Goal: Task Accomplishment & Management: Manage account settings

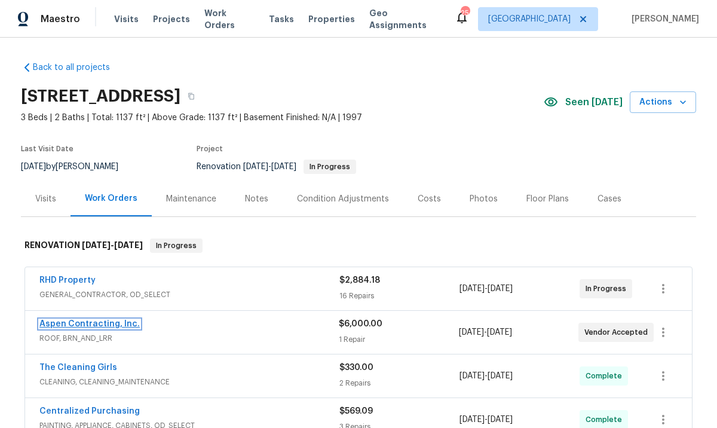
click at [126, 321] on link "Aspen Contracting, Inc." at bounding box center [89, 324] width 100 height 8
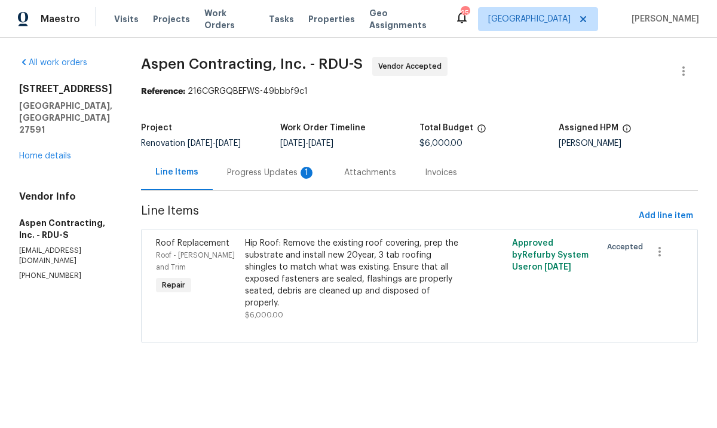
click at [290, 168] on div "Progress Updates 1" at bounding box center [271, 173] width 88 height 12
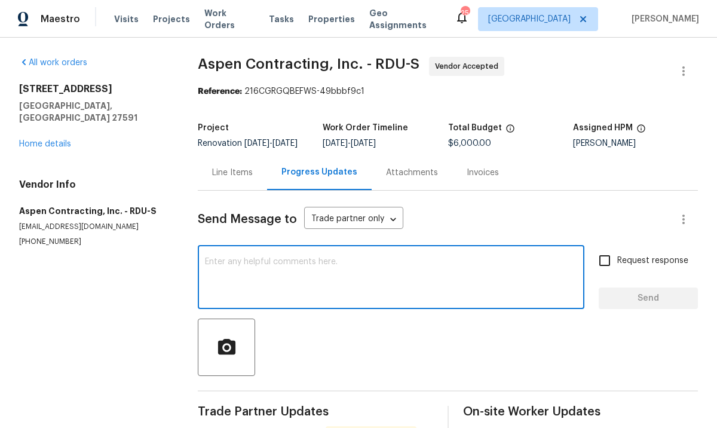
click at [361, 285] on textarea at bounding box center [391, 278] width 372 height 42
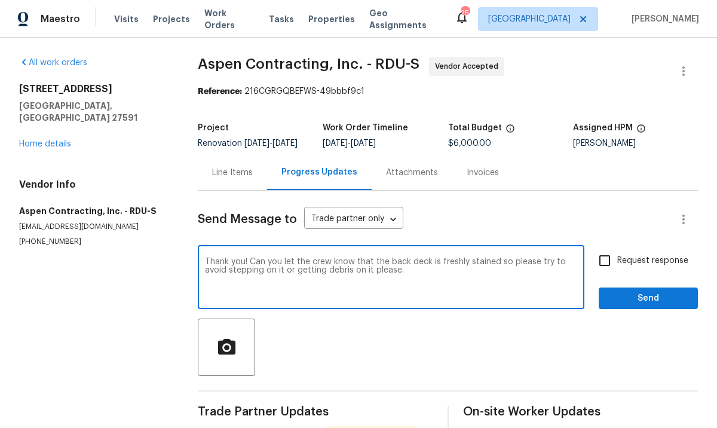
type textarea "Thank you! Can you let the crew know that the back deck is freshly stained so p…"
click at [604, 268] on input "Request response" at bounding box center [604, 260] width 25 height 25
checkbox input "true"
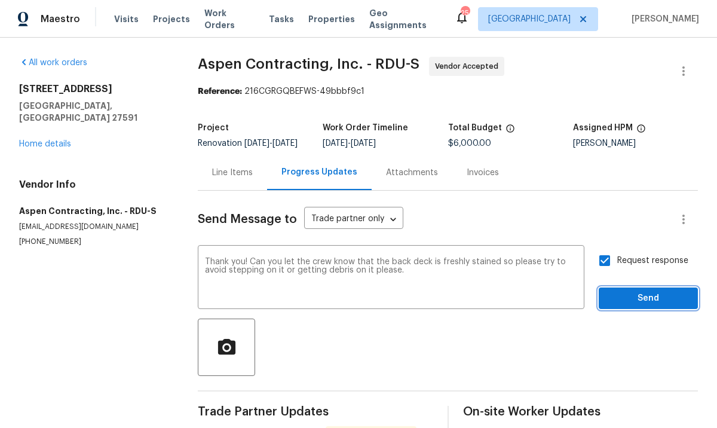
click at [618, 306] on span "Send" at bounding box center [648, 298] width 80 height 15
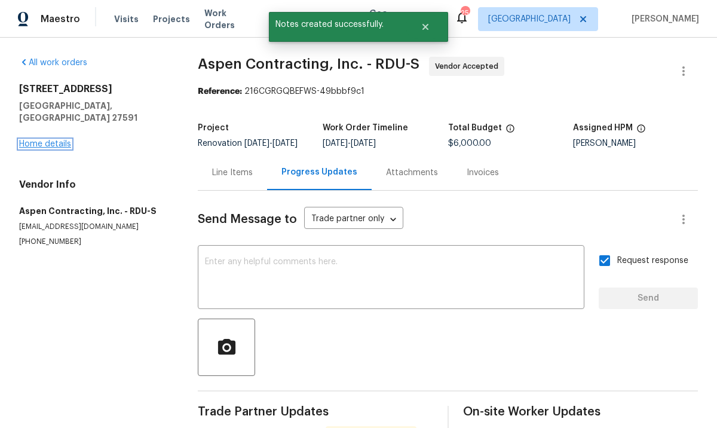
click at [66, 140] on link "Home details" at bounding box center [45, 144] width 52 height 8
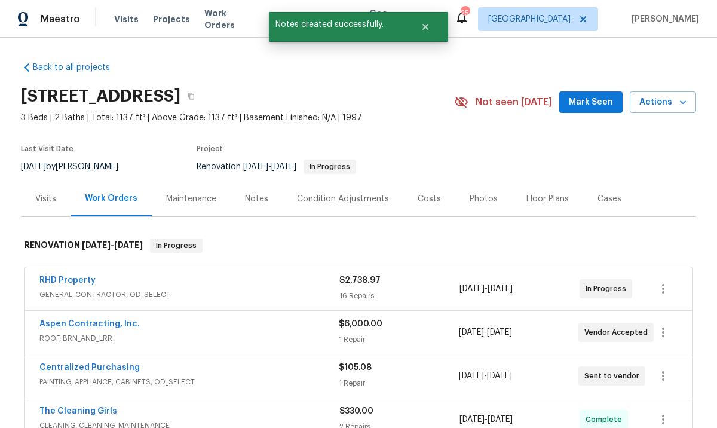
click at [244, 191] on div "Notes" at bounding box center [257, 198] width 52 height 35
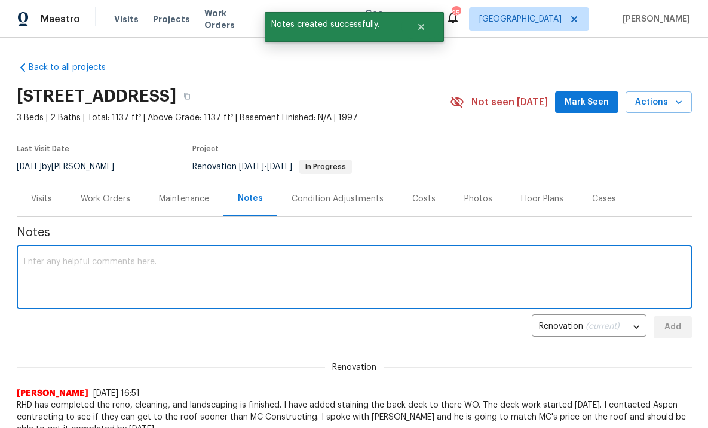
click at [220, 259] on textarea at bounding box center [354, 278] width 661 height 42
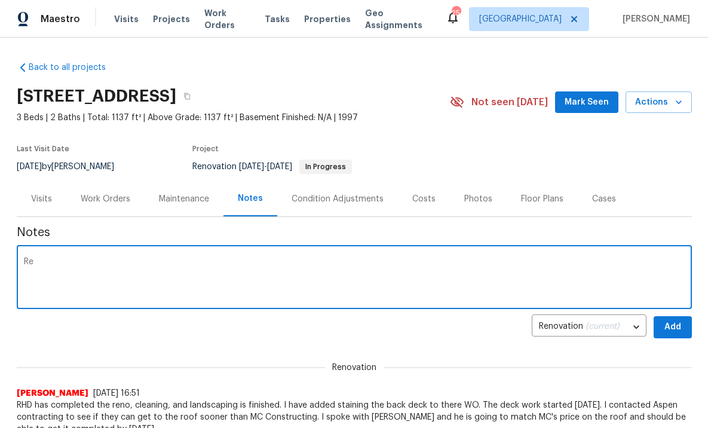
type textarea "R"
type textarea "The new roof is being installed tomorrow 6/22. All other items from the reno ar…"
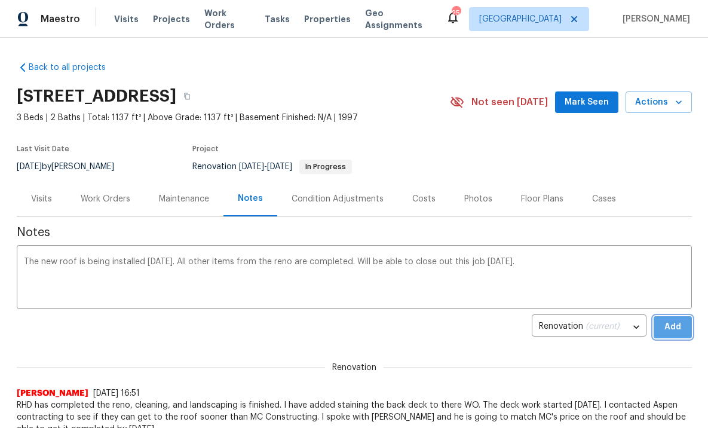
click at [663, 323] on span "Add" at bounding box center [672, 327] width 19 height 15
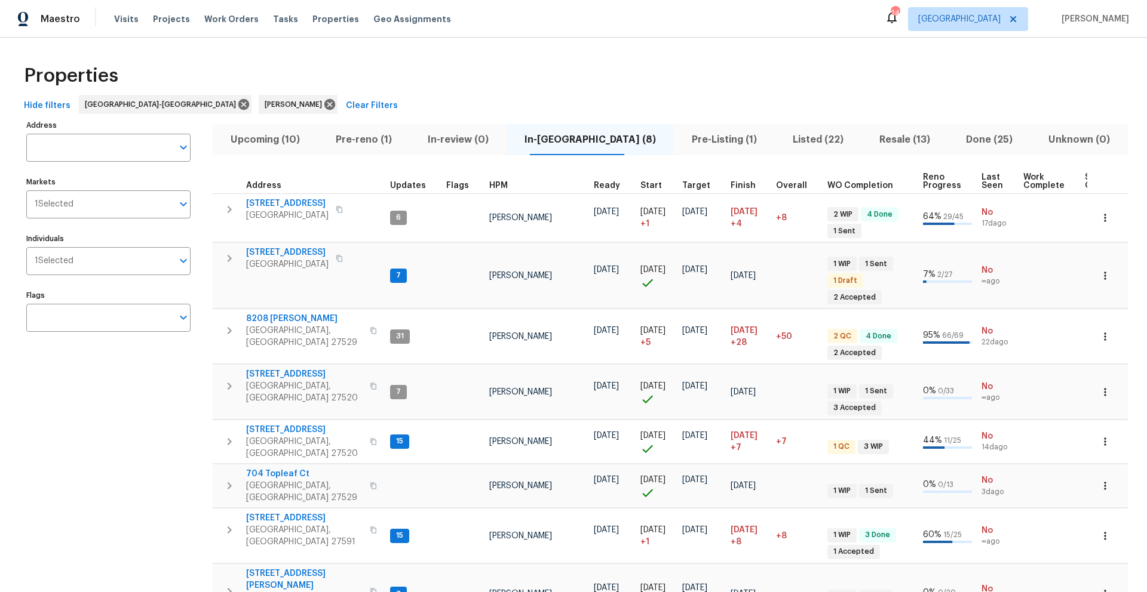
scroll to position [50, 0]
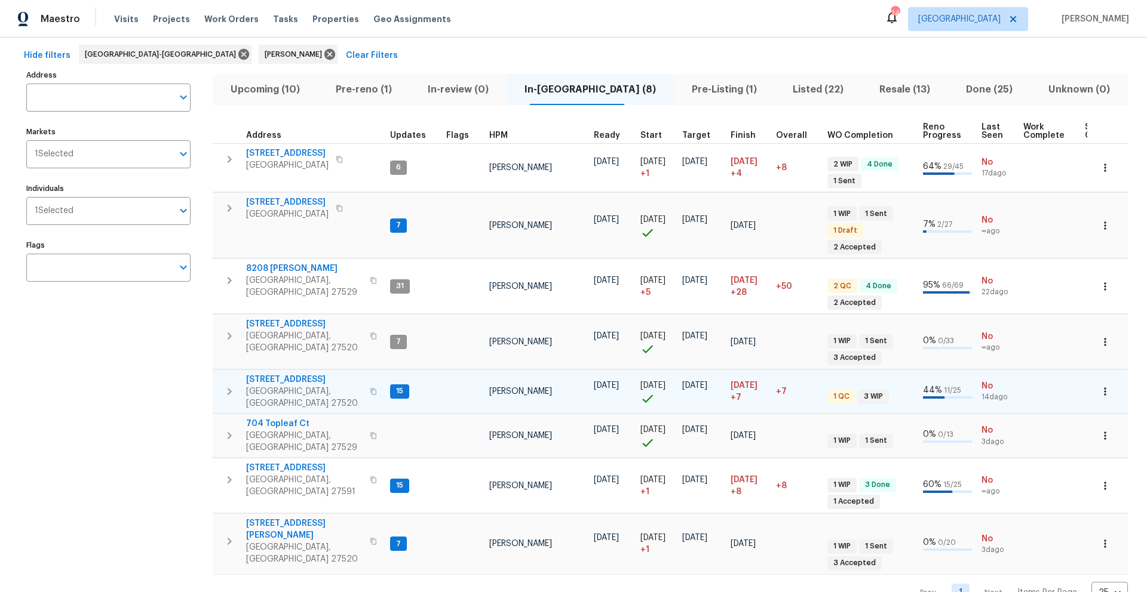
click at [291, 374] on span "116 Government Rd" at bounding box center [304, 380] width 116 height 12
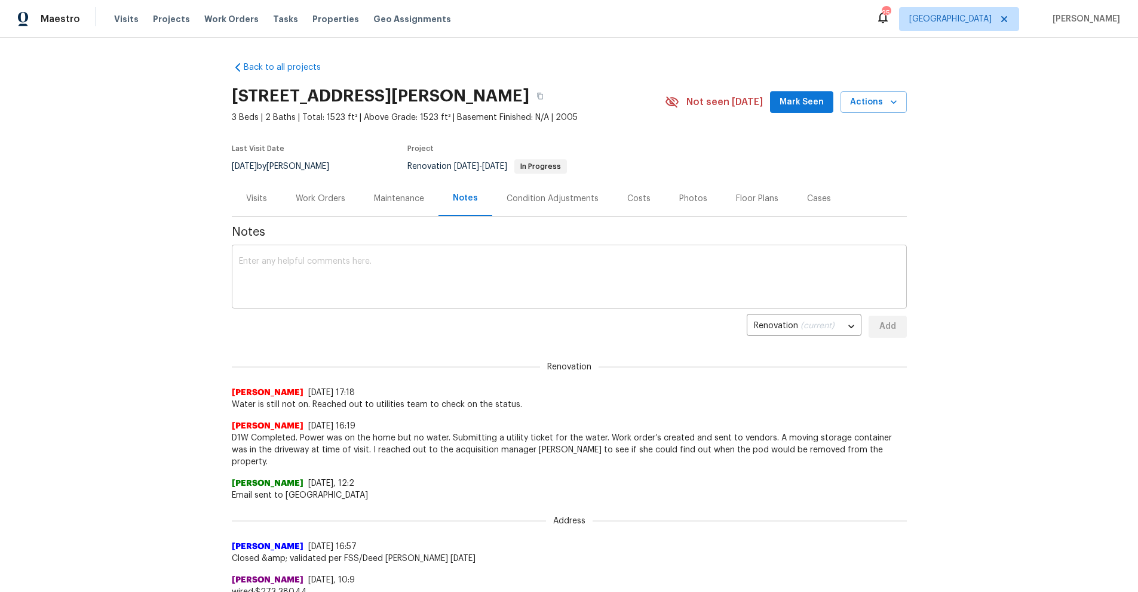
click at [336, 274] on textarea at bounding box center [569, 278] width 661 height 42
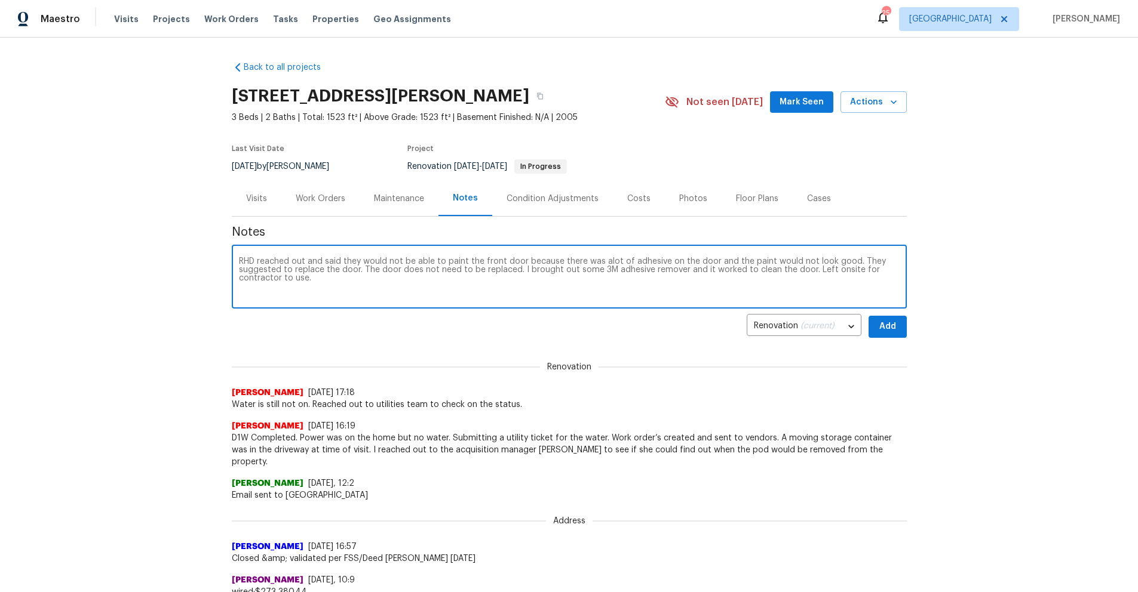
click at [337, 263] on textarea "RHD reached out and said they would not be able to paint the front door because…" at bounding box center [569, 278] width 661 height 42
type textarea "RHD reached out stating they would not be able to paint the front door because …"
click at [891, 331] on span "Add" at bounding box center [887, 327] width 19 height 15
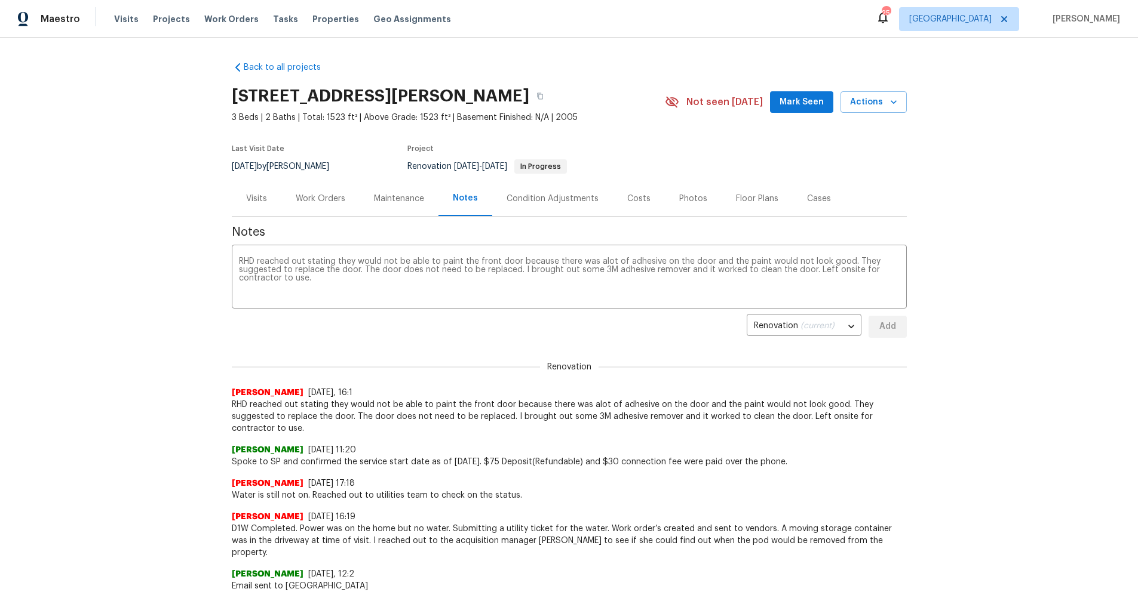
click at [327, 195] on div "Work Orders" at bounding box center [321, 199] width 50 height 12
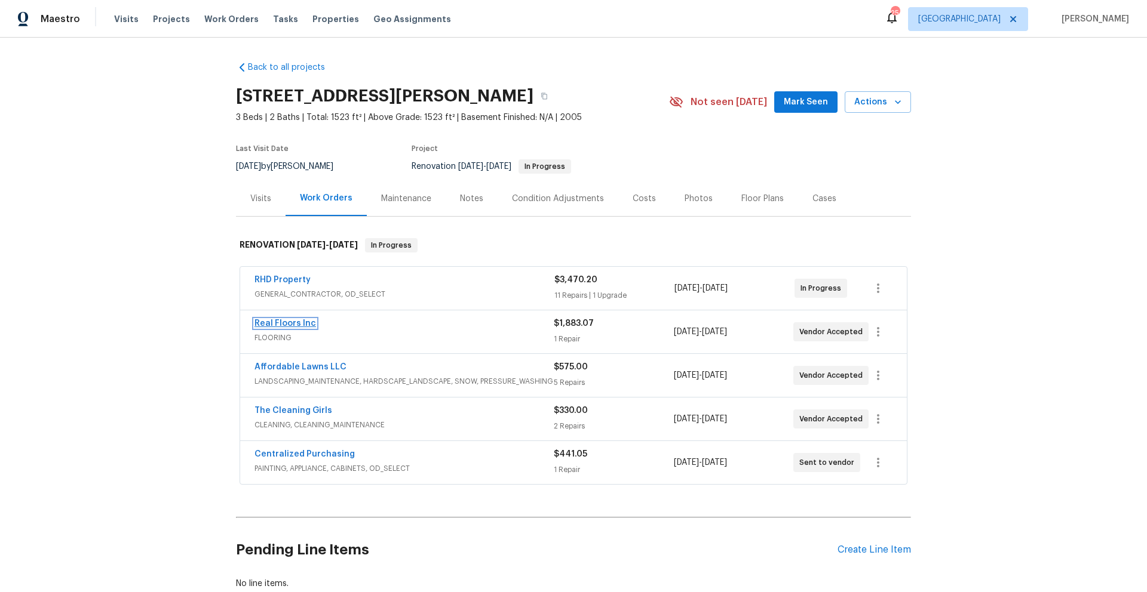
click at [282, 325] on link "Real Floors Inc" at bounding box center [285, 324] width 62 height 8
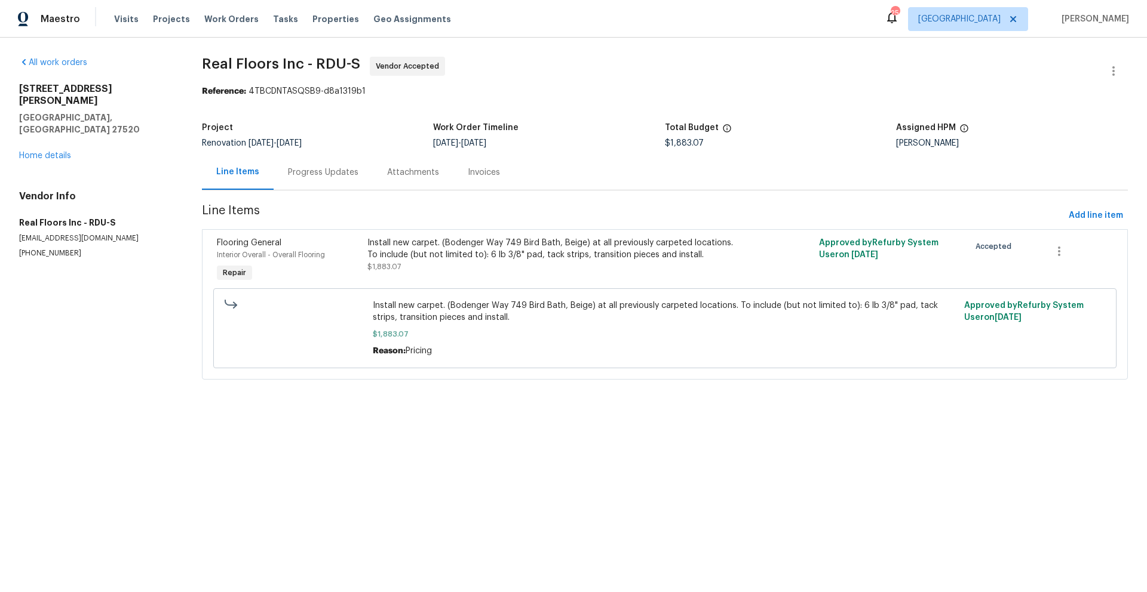
click at [310, 172] on div "Progress Updates" at bounding box center [323, 173] width 70 height 12
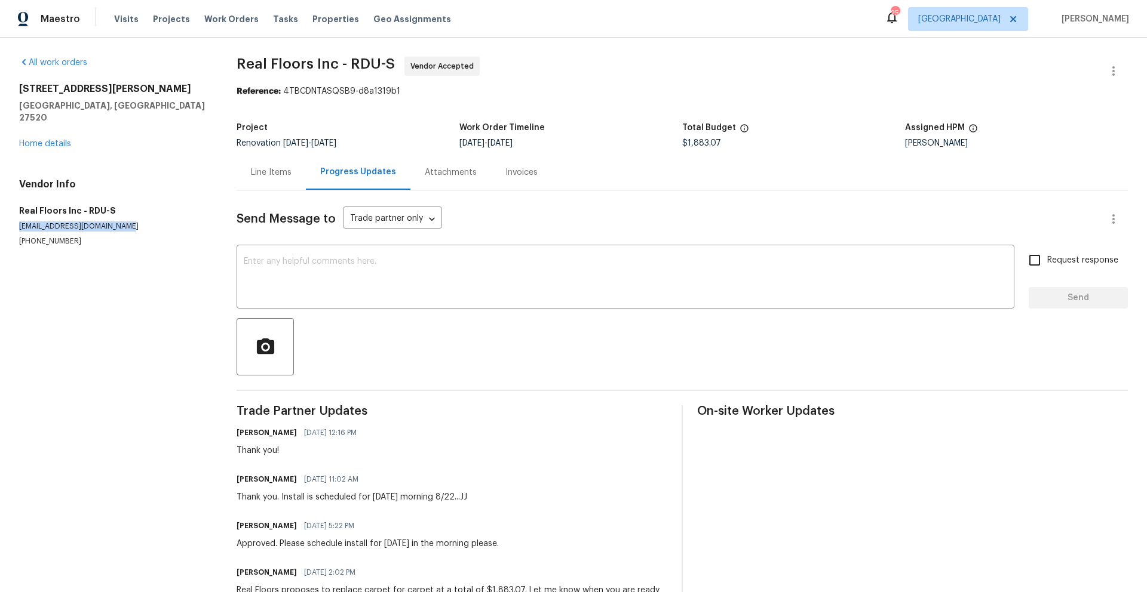
drag, startPoint x: 116, startPoint y: 216, endPoint x: 16, endPoint y: 211, distance: 101.0
click at [16, 211] on div "All work orders 134 Santa Gertrudis Dr Clayton, NC 27520 Home details Vendor In…" at bounding box center [573, 443] width 1147 height 811
click at [349, 280] on textarea at bounding box center [625, 278] width 763 height 42
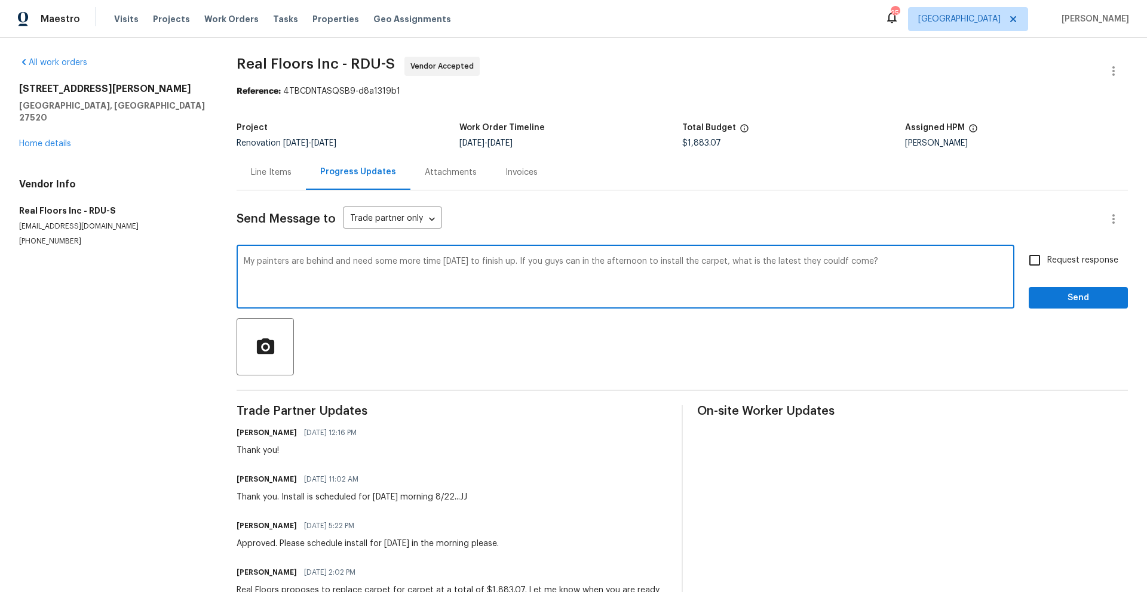
click at [847, 262] on textarea "My painters are behind and need some more time tomorrow to finish up. If you gu…" at bounding box center [625, 278] width 763 height 42
drag, startPoint x: 893, startPoint y: 258, endPoint x: 244, endPoint y: 260, distance: 648.6
click at [244, 260] on textarea "My painters are behind and need some more time tomorrow to finish up. If you gu…" at bounding box center [625, 278] width 763 height 42
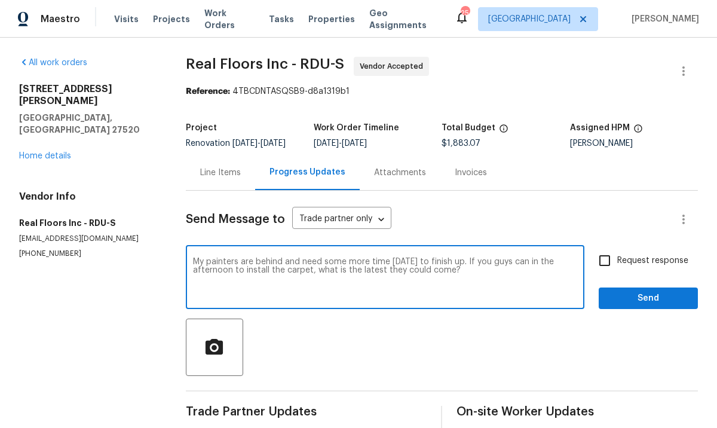
type textarea "My painters are behind and need some more time tomorrow to finish up. If you gu…"
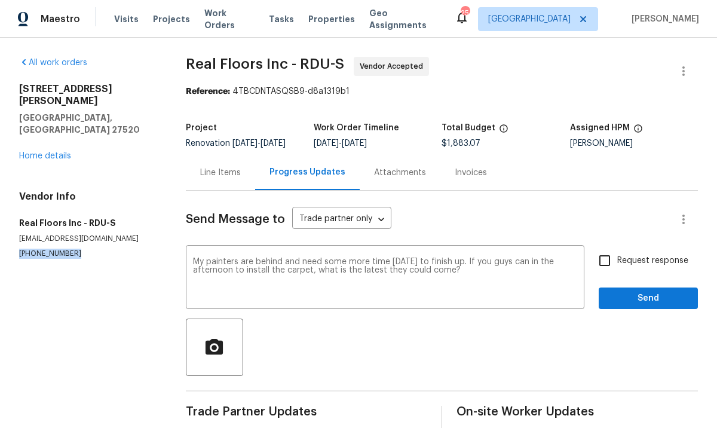
drag, startPoint x: 76, startPoint y: 231, endPoint x: 14, endPoint y: 227, distance: 62.2
click at [130, 248] on p "(919) 257-0254" at bounding box center [88, 253] width 138 height 10
drag, startPoint x: 122, startPoint y: 213, endPoint x: 19, endPoint y: 211, distance: 103.9
click at [19, 234] on p "singlefamily@realfloors.com" at bounding box center [88, 239] width 138 height 10
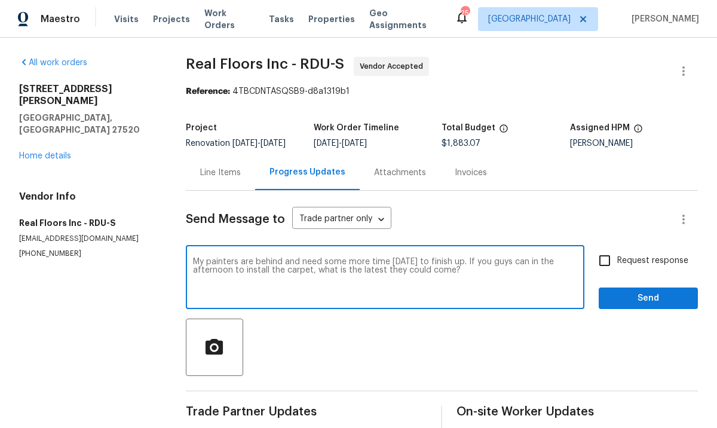
drag, startPoint x: 484, startPoint y: 291, endPoint x: 179, endPoint y: 249, distance: 308.1
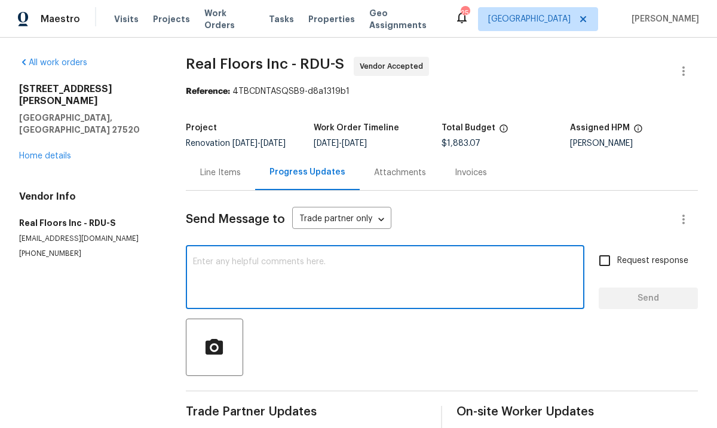
click at [65, 126] on div "134 Santa Gertrudis Dr Clayton, NC 27520 Home details" at bounding box center [88, 122] width 138 height 79
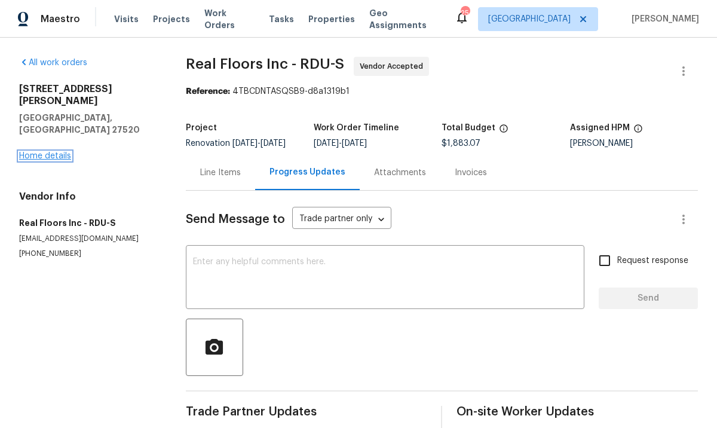
click at [60, 152] on link "Home details" at bounding box center [45, 156] width 52 height 8
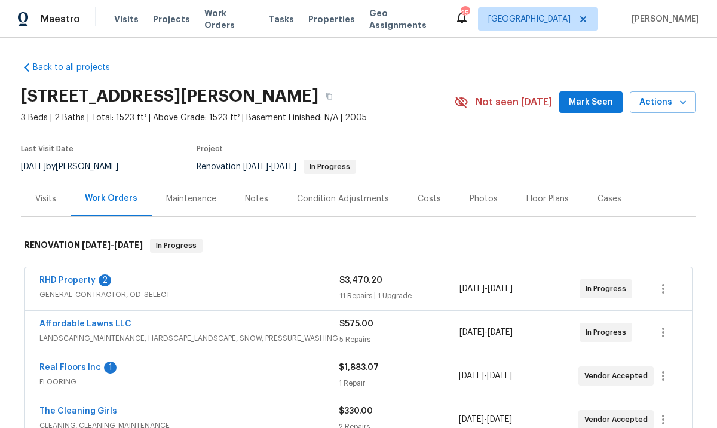
click at [245, 203] on div "Notes" at bounding box center [256, 199] width 23 height 12
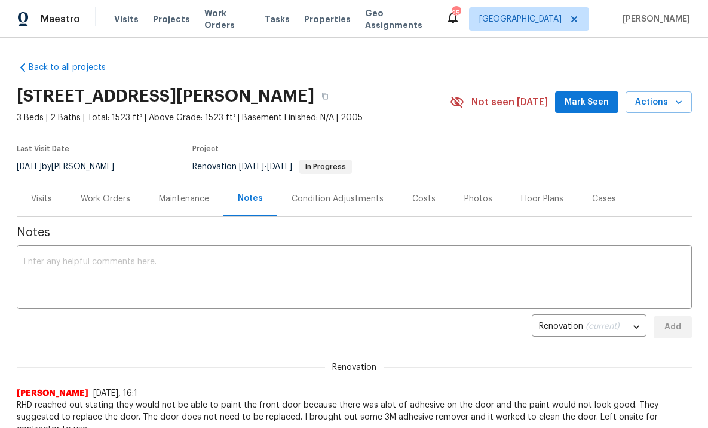
click at [100, 198] on div "Work Orders" at bounding box center [106, 199] width 50 height 12
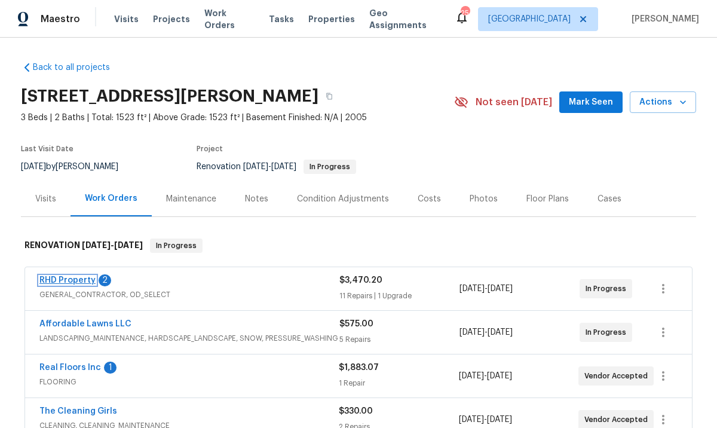
click at [74, 282] on link "RHD Property" at bounding box center [67, 280] width 56 height 8
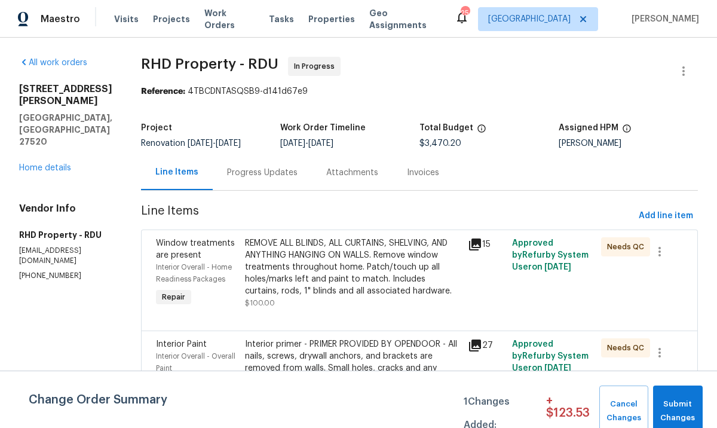
click at [297, 173] on div "Progress Updates" at bounding box center [262, 173] width 70 height 12
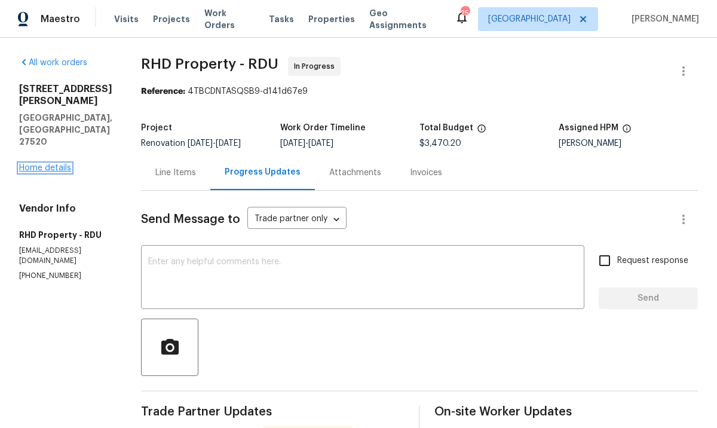
click at [60, 164] on link "Home details" at bounding box center [45, 168] width 52 height 8
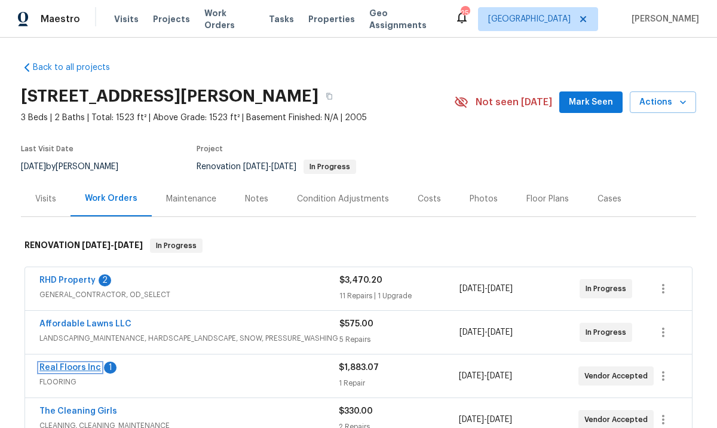
click at [84, 370] on link "Real Floors Inc" at bounding box center [70, 367] width 62 height 8
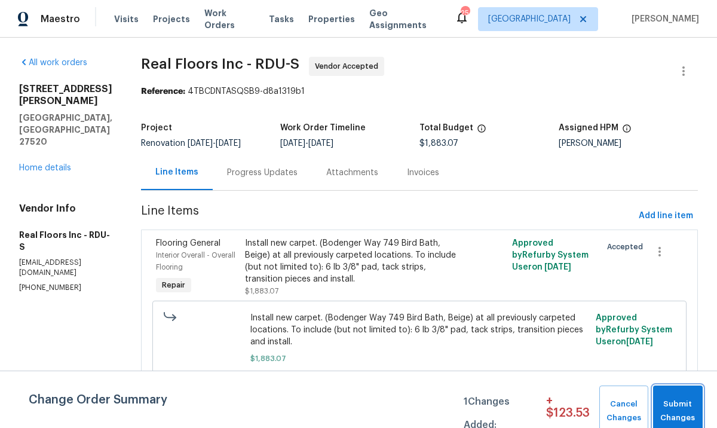
click at [693, 395] on button "Submit Changes" at bounding box center [678, 410] width 50 height 51
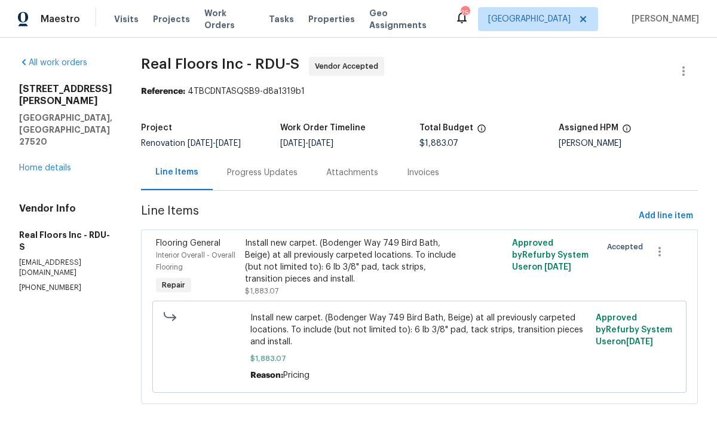
click at [237, 165] on div "Progress Updates" at bounding box center [262, 172] width 99 height 35
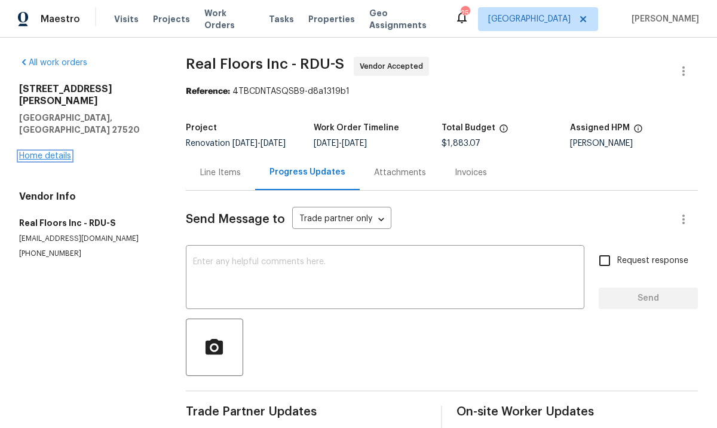
click at [45, 152] on link "Home details" at bounding box center [45, 156] width 52 height 8
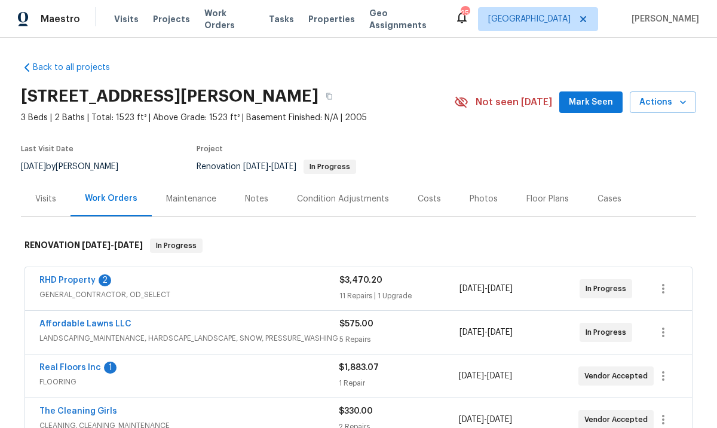
click at [245, 198] on div "Notes" at bounding box center [256, 199] width 23 height 12
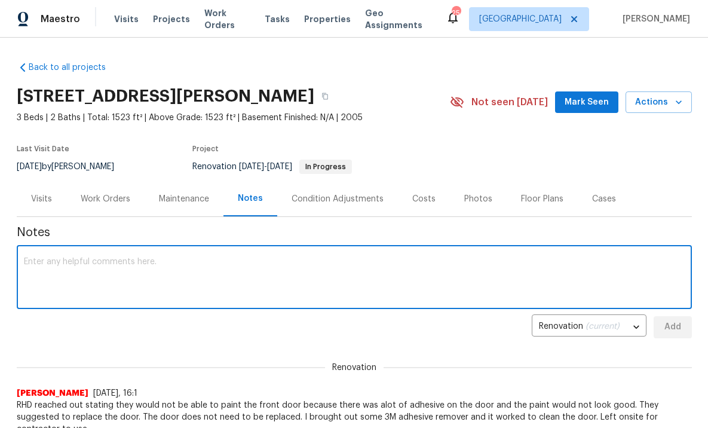
click at [313, 276] on textarea at bounding box center [354, 278] width 661 height 42
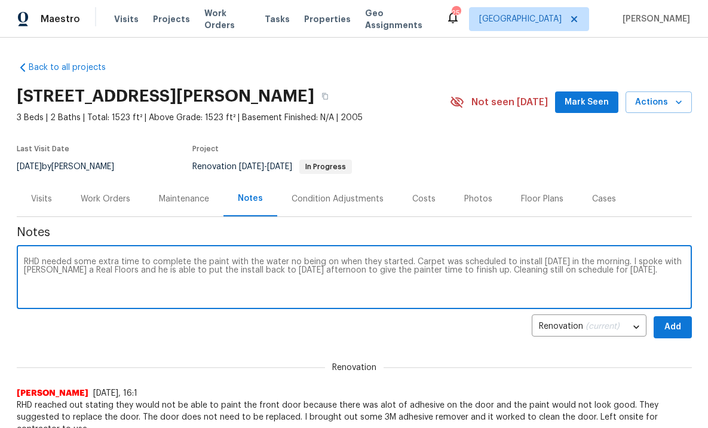
type textarea "RHD needed some extra time to complete the paint with the water no being on whe…"
click at [663, 330] on span "Add" at bounding box center [672, 327] width 19 height 15
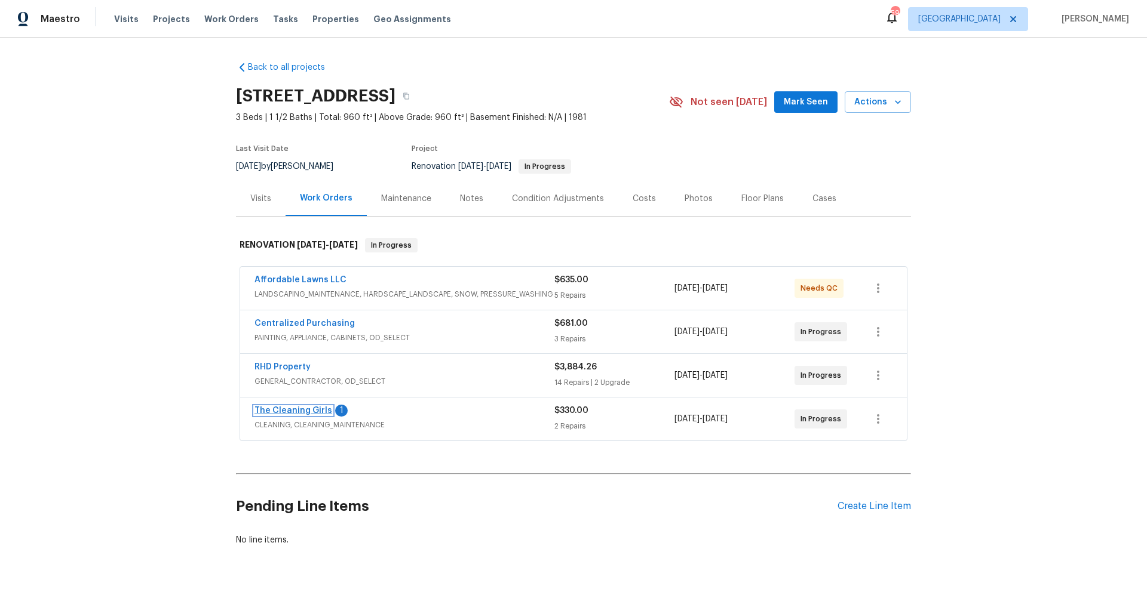
click at [281, 410] on link "The Cleaning Girls" at bounding box center [293, 411] width 78 height 8
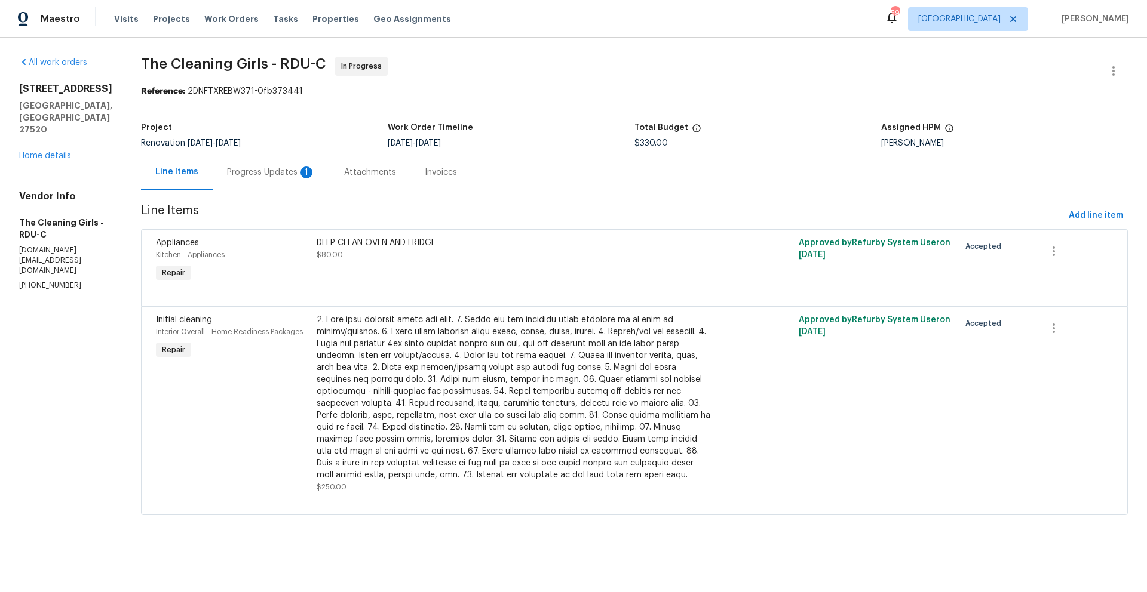
click at [300, 179] on div "Progress Updates 1" at bounding box center [271, 172] width 117 height 35
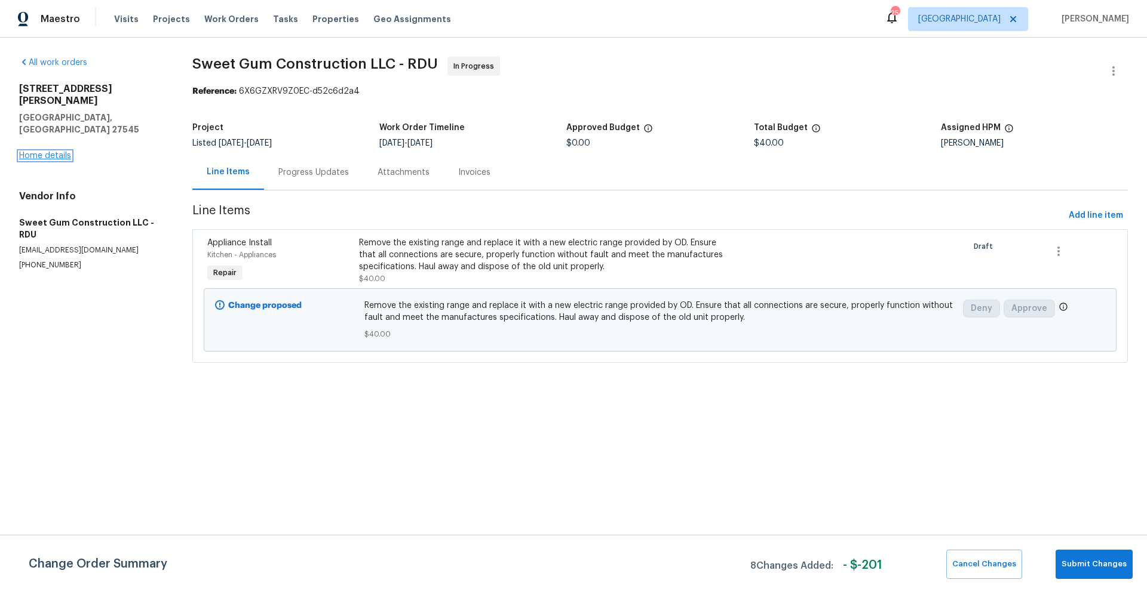
click at [53, 152] on link "Home details" at bounding box center [45, 156] width 52 height 8
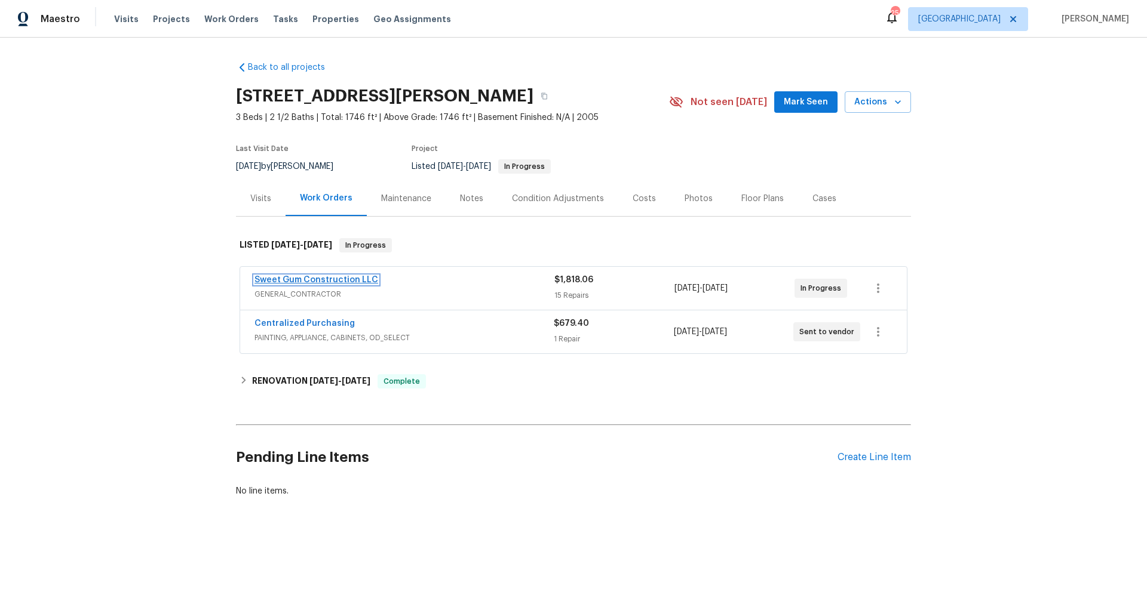
click at [343, 278] on link "Sweet Gum Construction LLC" at bounding box center [316, 280] width 124 height 8
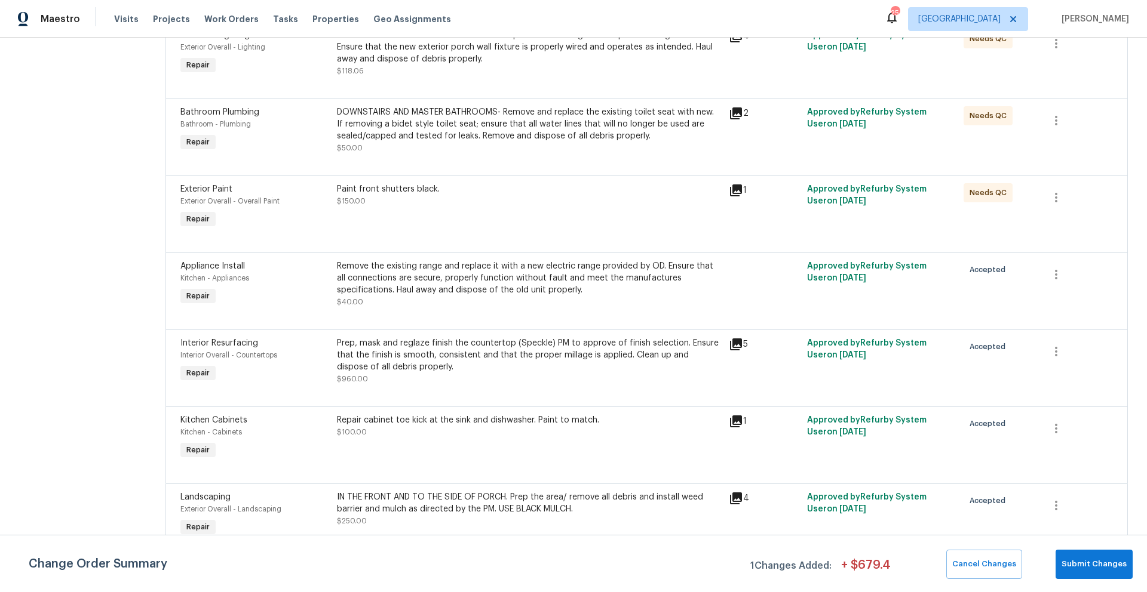
scroll to position [297, 0]
click at [106, 280] on section "All work orders [STREET_ADDRESS][PERSON_NAME][PERSON_NAME] Home details Vendor …" at bounding box center [78, 168] width 118 height 816
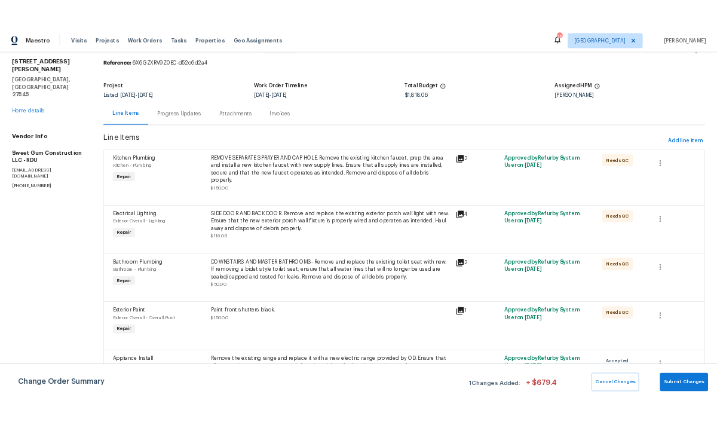
scroll to position [0, 0]
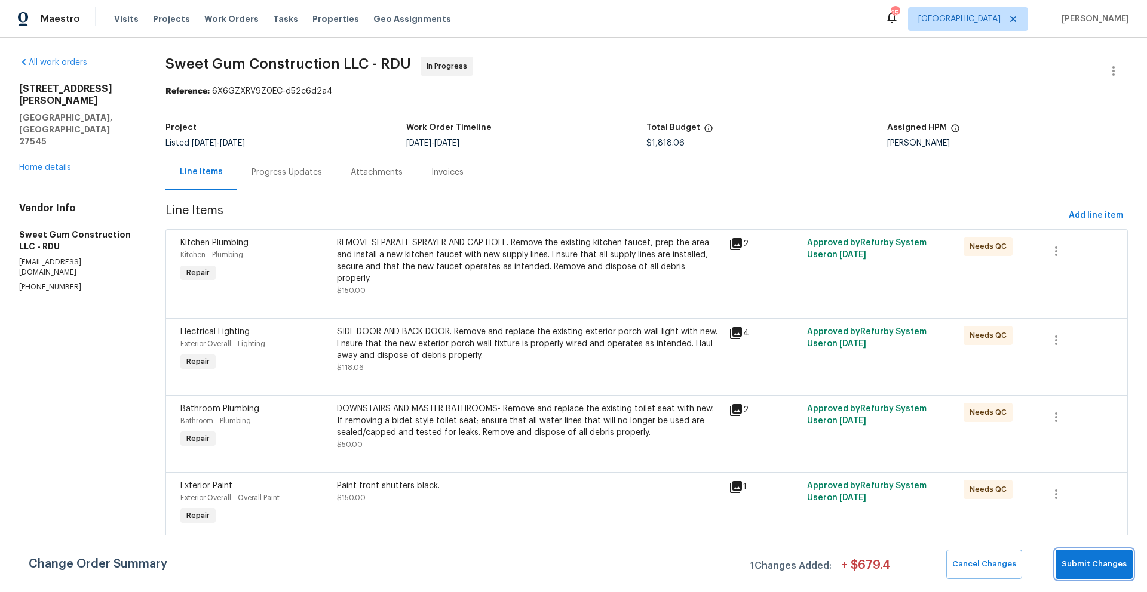
click at [1091, 569] on span "Submit Changes" at bounding box center [1093, 565] width 65 height 14
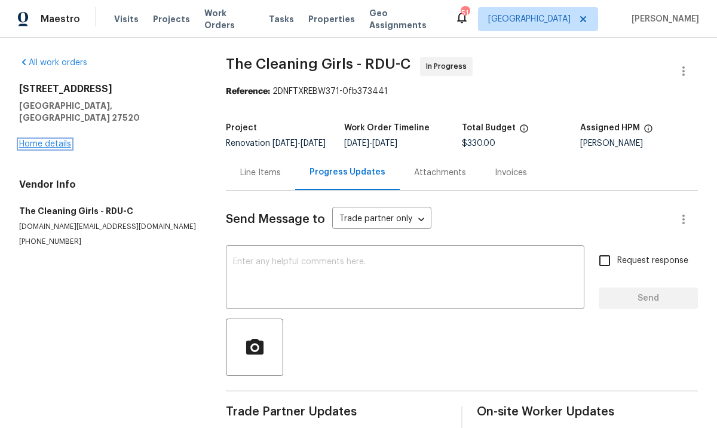
click at [66, 140] on link "Home details" at bounding box center [45, 144] width 52 height 8
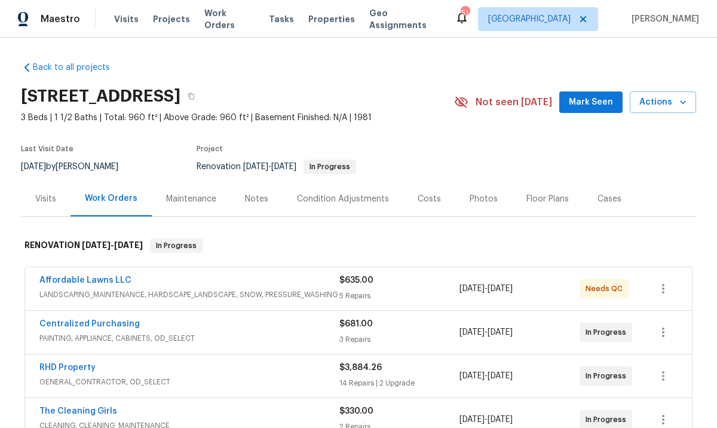
click at [257, 196] on div "Notes" at bounding box center [256, 199] width 23 height 12
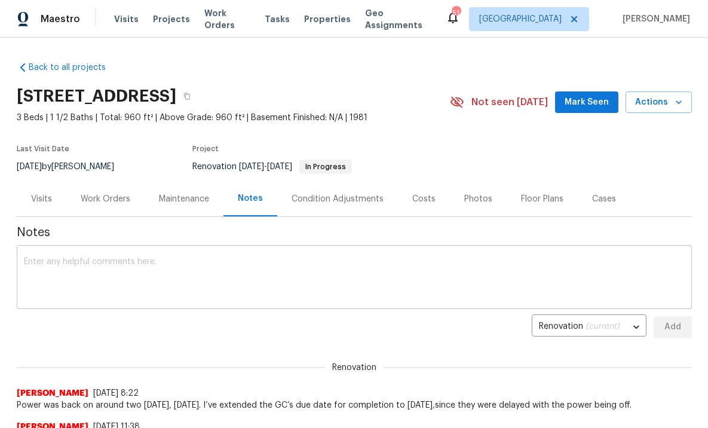
click at [223, 285] on textarea at bounding box center [354, 278] width 661 height 42
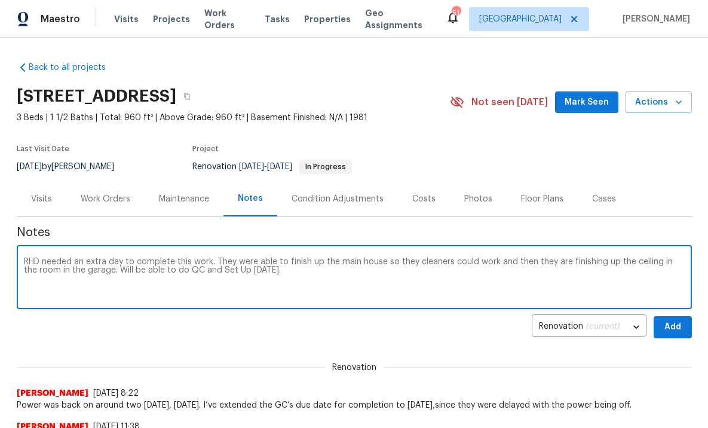
type textarea "RHD needed an extra day to complete this work. They were able to finish up the …"
click at [663, 332] on span "Add" at bounding box center [672, 327] width 19 height 15
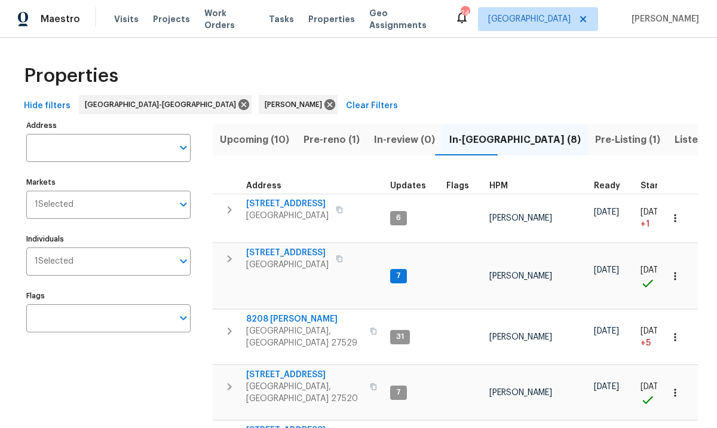
scroll to position [50, 0]
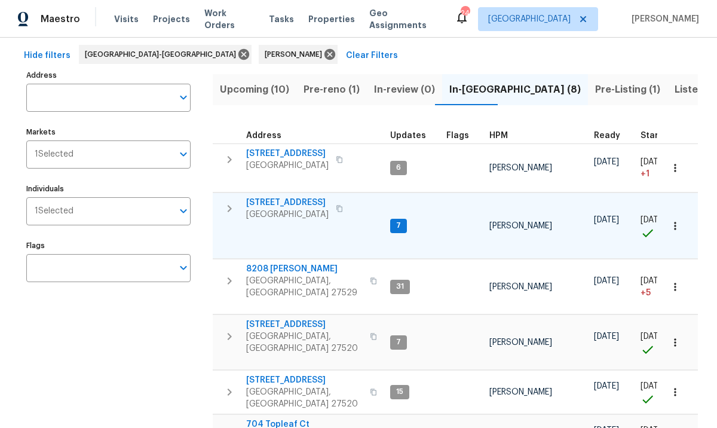
click at [278, 205] on span "[STREET_ADDRESS]" at bounding box center [287, 202] width 82 height 12
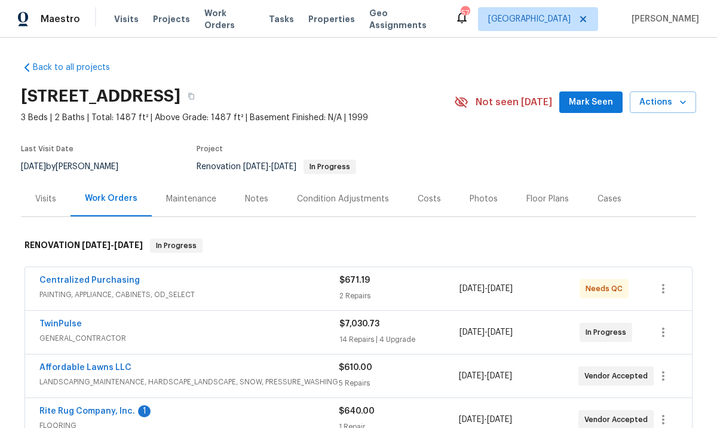
click at [253, 197] on div "Notes" at bounding box center [256, 199] width 23 height 12
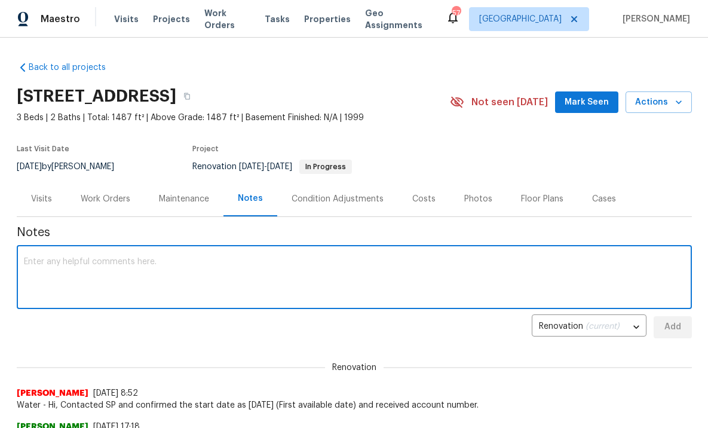
click at [128, 269] on textarea at bounding box center [354, 278] width 661 height 42
drag, startPoint x: 200, startPoint y: 262, endPoint x: 48, endPoint y: 250, distance: 152.7
click at [48, 250] on div "Twin Pluse needed an extra day to complete x ​" at bounding box center [354, 278] width 675 height 61
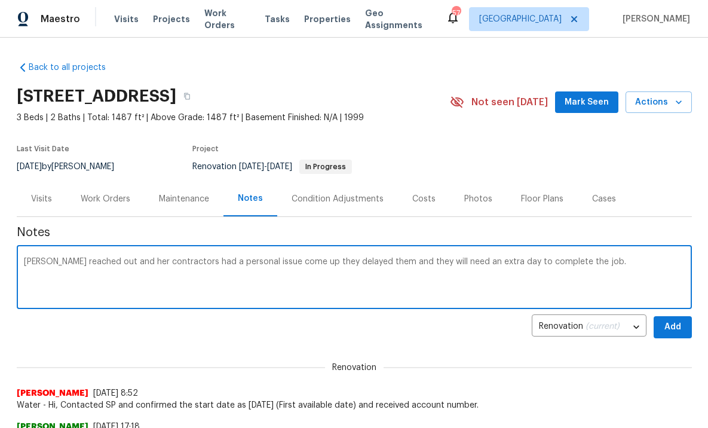
click at [583, 260] on textarea "[PERSON_NAME] reached out and her contractors had a personal issue come up they…" at bounding box center [354, 278] width 661 height 42
click at [121, 273] on textarea "[PERSON_NAME] reached out and her contractors had a personal issue come up they…" at bounding box center [354, 278] width 661 height 42
type textarea "[PERSON_NAME] reached out and her contractors had a personal issue come up they…"
click at [668, 327] on span "Add" at bounding box center [672, 327] width 19 height 15
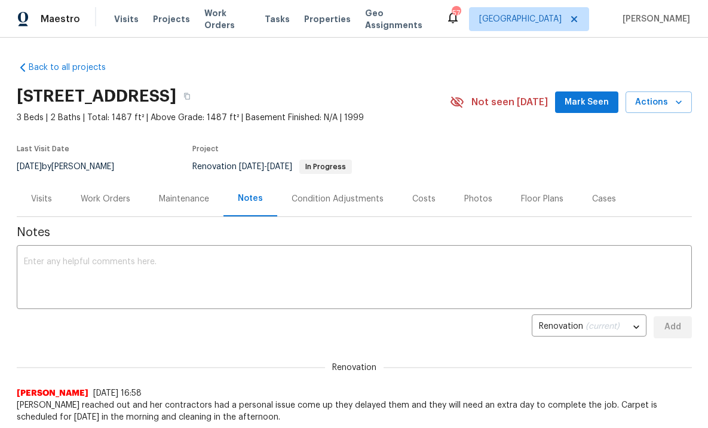
click at [97, 196] on div "Work Orders" at bounding box center [106, 199] width 50 height 12
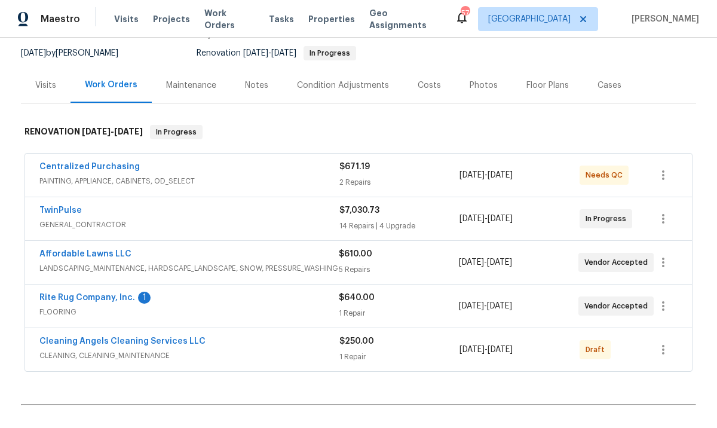
scroll to position [206, 0]
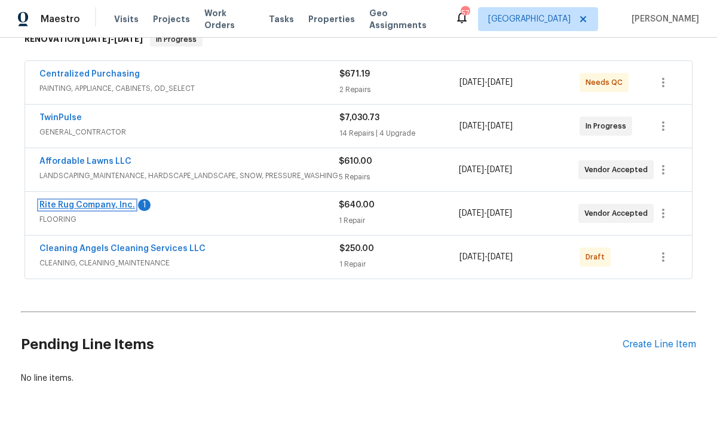
click at [85, 206] on link "Rite Rug Company, Inc." at bounding box center [87, 205] width 96 height 8
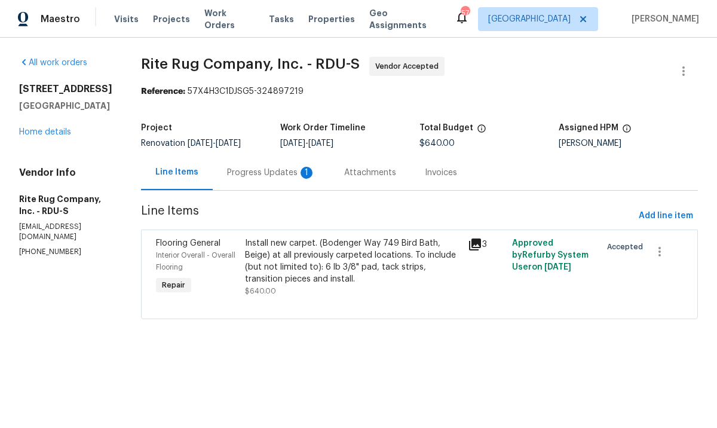
click at [291, 178] on div "Progress Updates 1" at bounding box center [271, 173] width 88 height 12
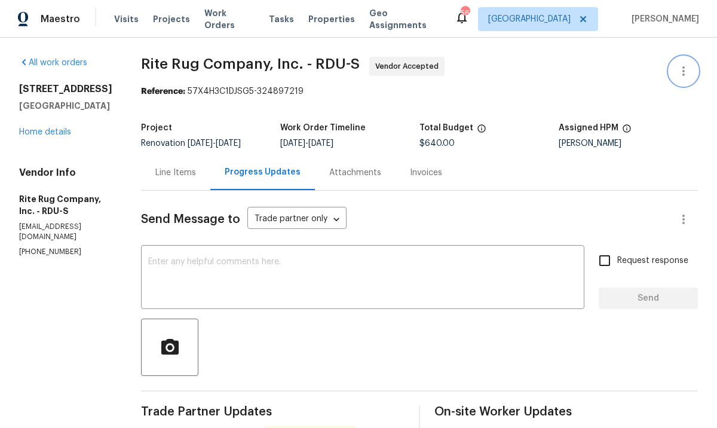
click at [676, 74] on icon "button" at bounding box center [683, 71] width 14 height 14
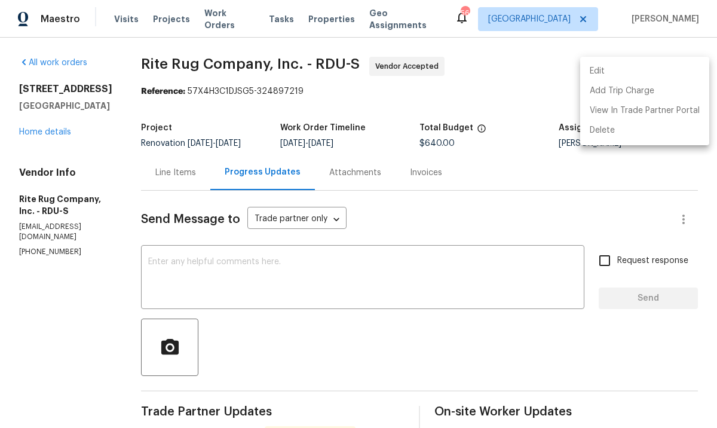
click at [613, 72] on li "Edit" at bounding box center [644, 72] width 129 height 20
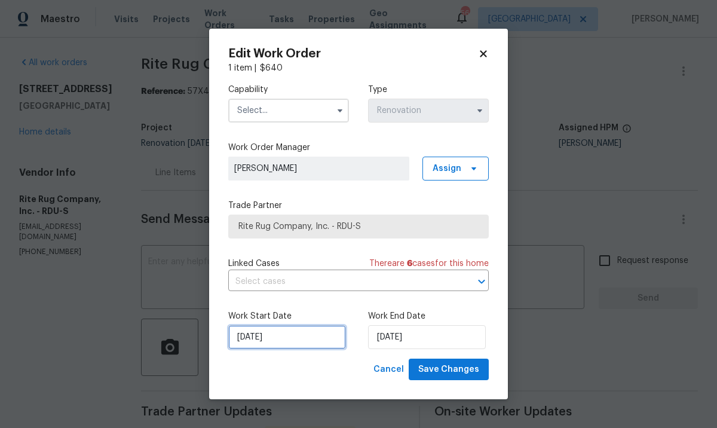
click at [303, 337] on input "[DATE]" at bounding box center [287, 337] width 118 height 24
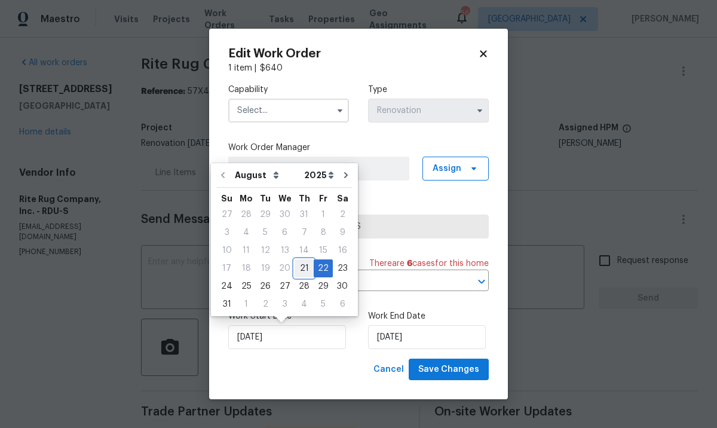
click at [299, 269] on div "21" at bounding box center [303, 268] width 19 height 17
type input "[DATE]"
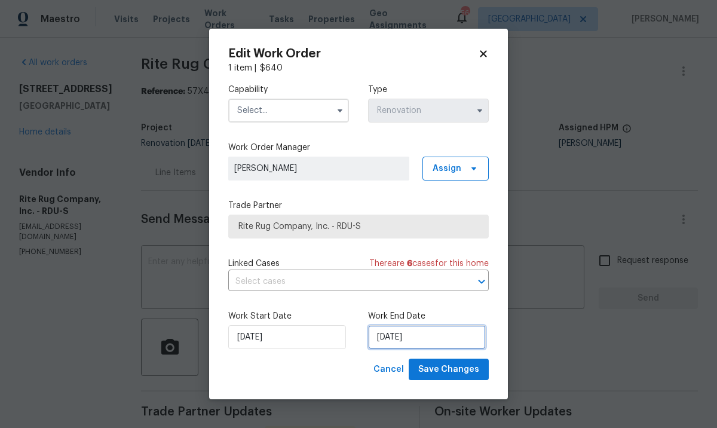
click at [411, 331] on input "[DATE]" at bounding box center [427, 337] width 118 height 24
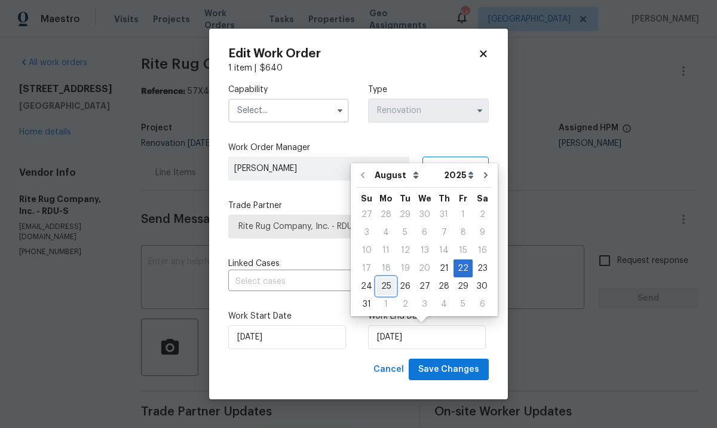
click at [386, 285] on div "25" at bounding box center [385, 286] width 19 height 17
type input "[DATE]"
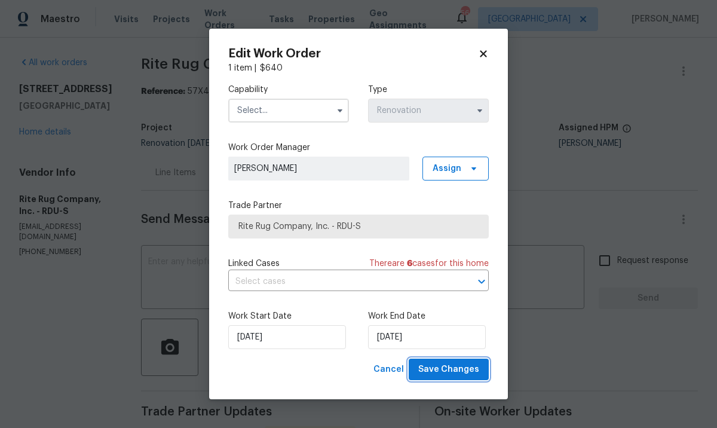
click at [462, 364] on span "Save Changes" at bounding box center [448, 369] width 61 height 15
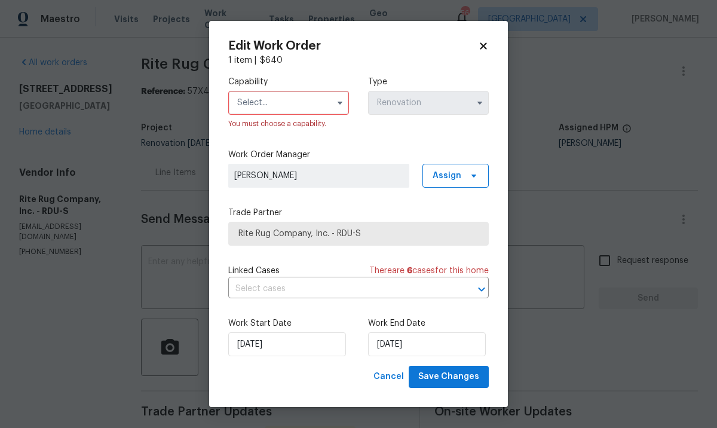
click at [313, 106] on input "text" at bounding box center [288, 103] width 121 height 24
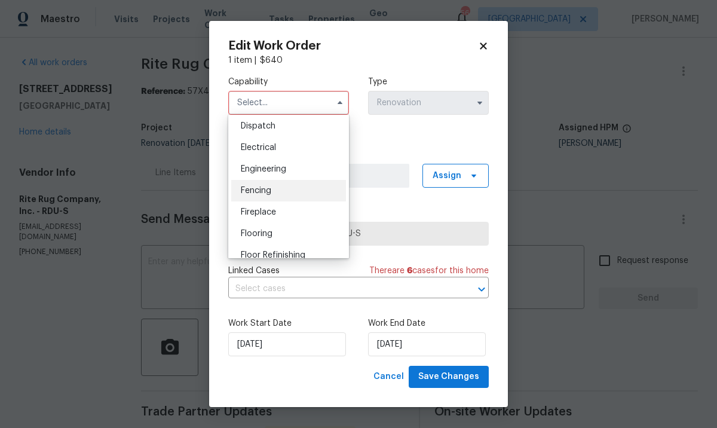
scroll to position [361, 0]
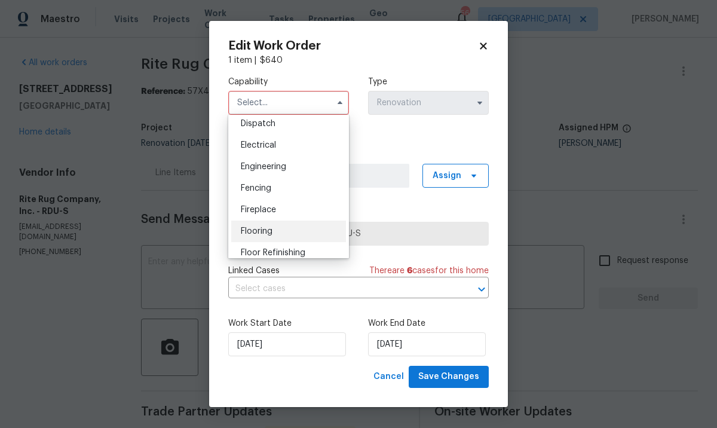
click at [290, 241] on div "Flooring" at bounding box center [288, 231] width 115 height 22
type input "Flooring"
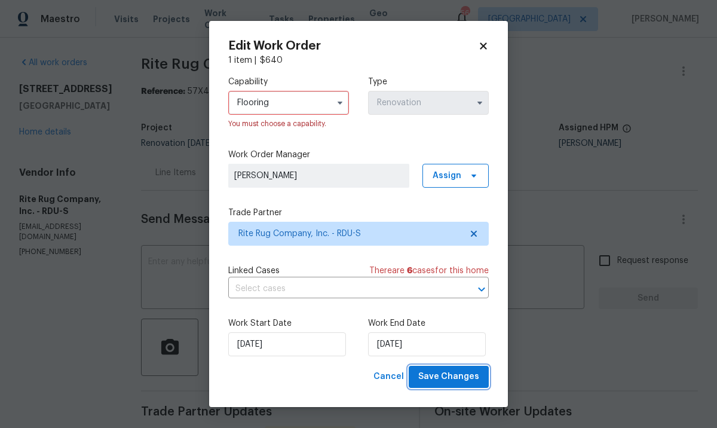
click at [463, 379] on span "Save Changes" at bounding box center [448, 376] width 61 height 15
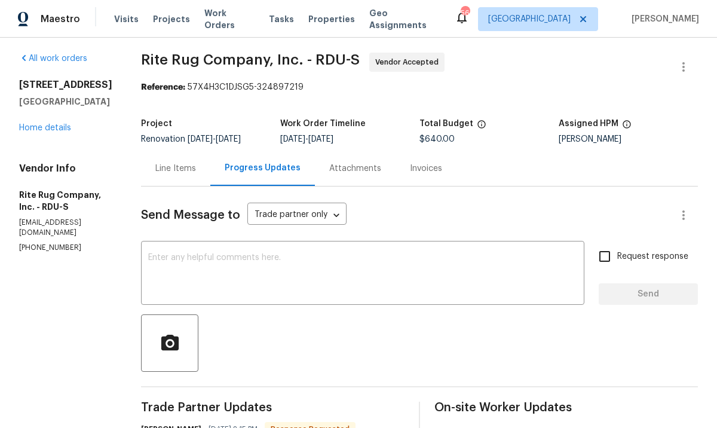
scroll to position [0, 0]
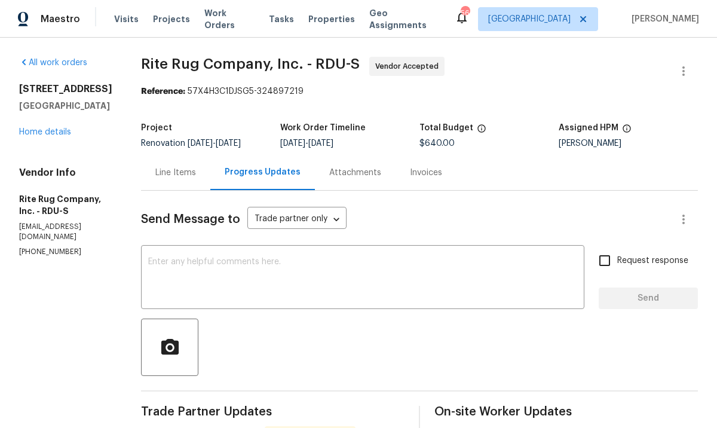
click at [196, 174] on div "Line Items" at bounding box center [175, 173] width 41 height 12
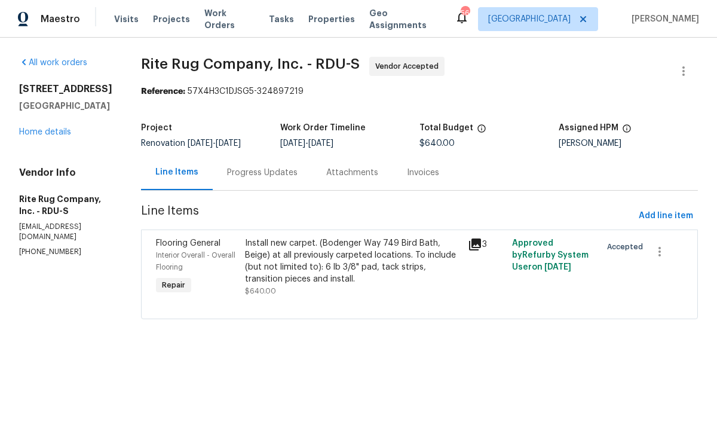
click at [417, 273] on div "Install new carpet. (Bodenger Way 749 Bird Bath, Beige) at all previously carpe…" at bounding box center [353, 261] width 216 height 48
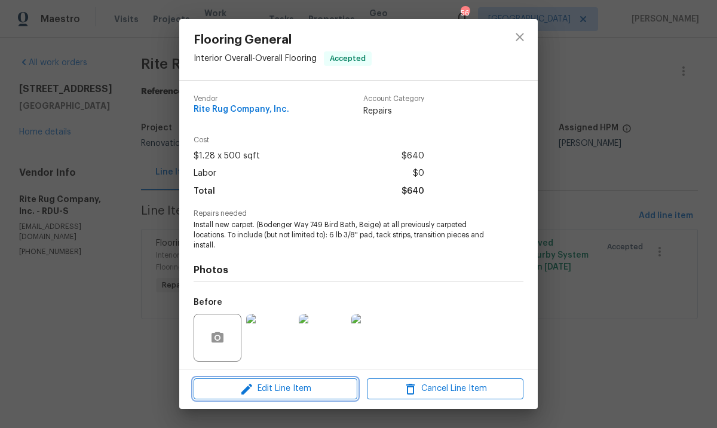
click at [293, 383] on span "Edit Line Item" at bounding box center [275, 388] width 156 height 15
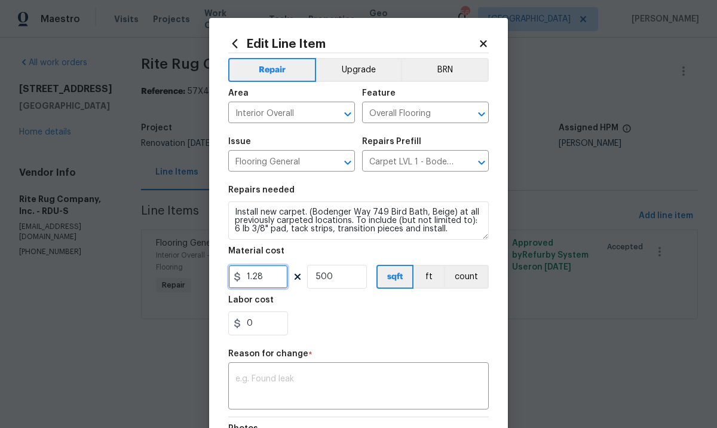
click at [266, 277] on input "1.28" at bounding box center [258, 277] width 60 height 24
type input "979.86"
click at [331, 275] on input "500" at bounding box center [337, 277] width 60 height 24
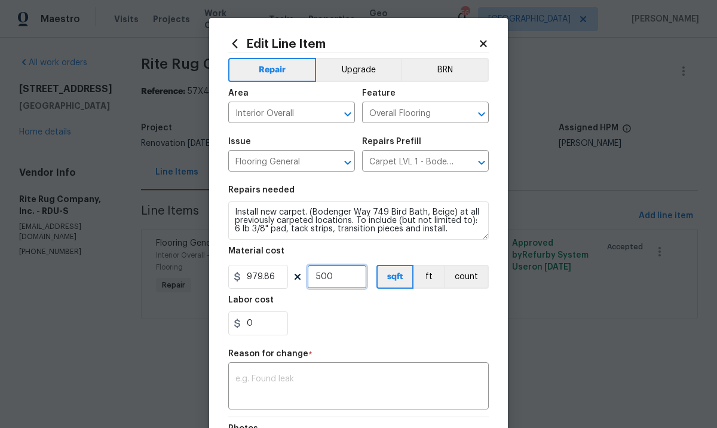
click at [331, 275] on input "500" at bounding box center [337, 277] width 60 height 24
type input "1"
click at [326, 325] on div "0" at bounding box center [358, 323] width 260 height 24
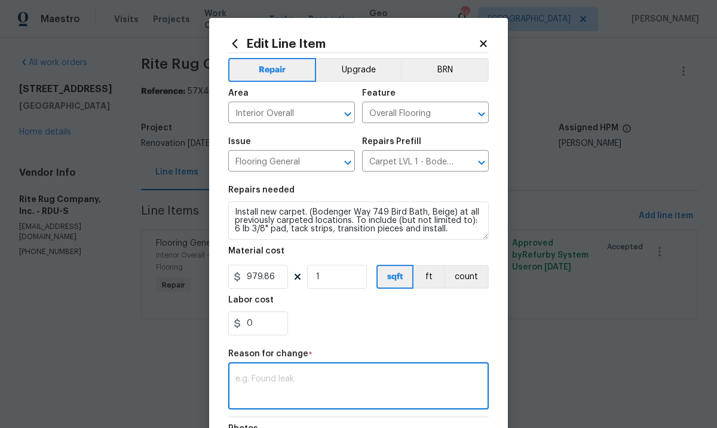
click at [308, 374] on textarea at bounding box center [358, 386] width 246 height 25
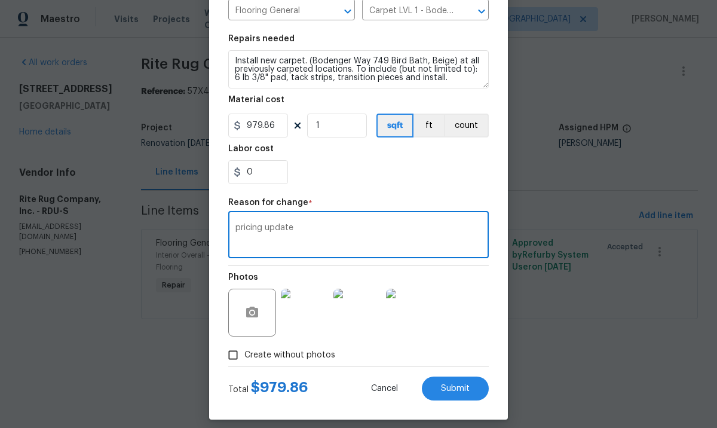
scroll to position [161, 0]
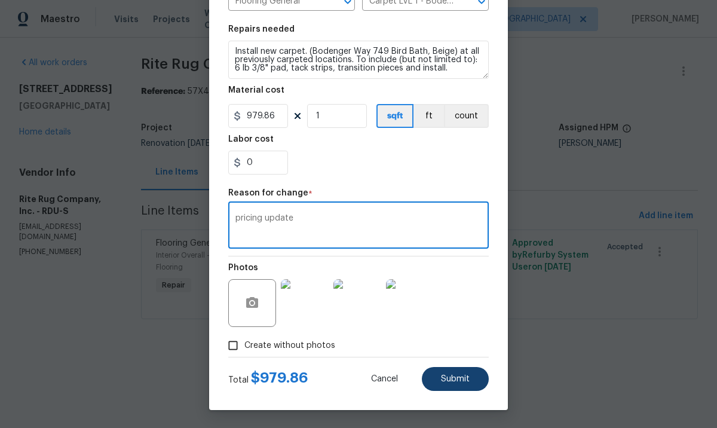
type textarea "pricing update"
click at [438, 384] on button "Submit" at bounding box center [455, 379] width 67 height 24
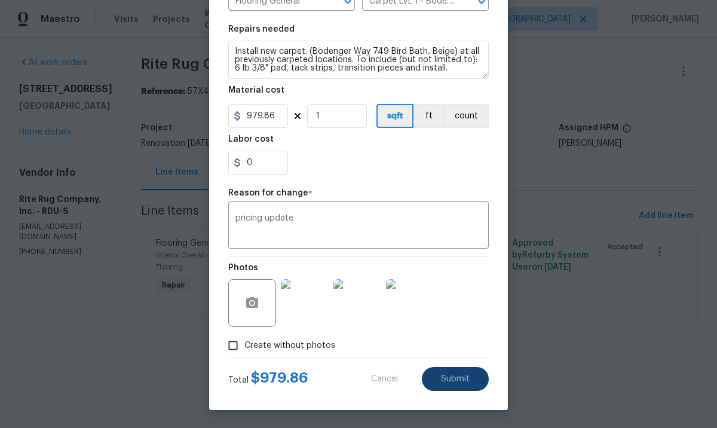
type input "1.28"
type input "500"
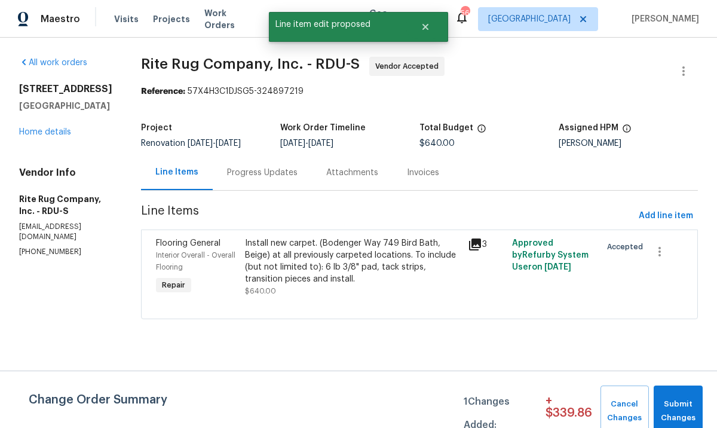
scroll to position [0, 0]
click at [667, 392] on button "Submit Changes" at bounding box center [677, 410] width 49 height 51
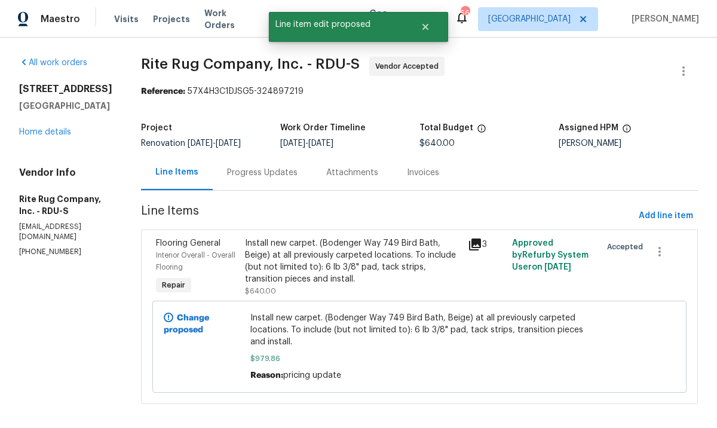
click at [258, 171] on div "Progress Updates" at bounding box center [262, 173] width 70 height 12
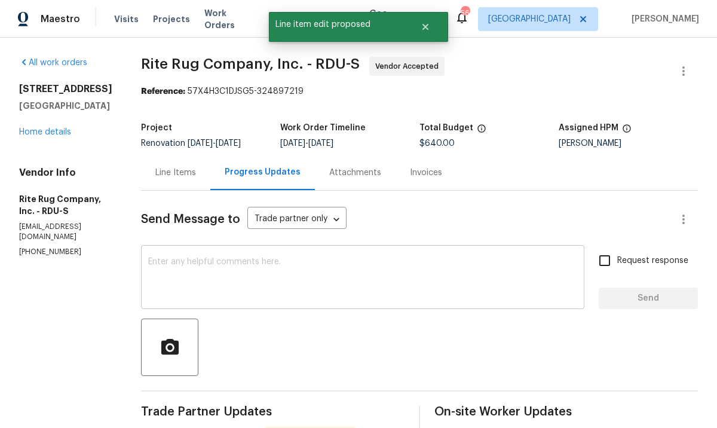
click at [271, 268] on textarea at bounding box center [362, 278] width 429 height 42
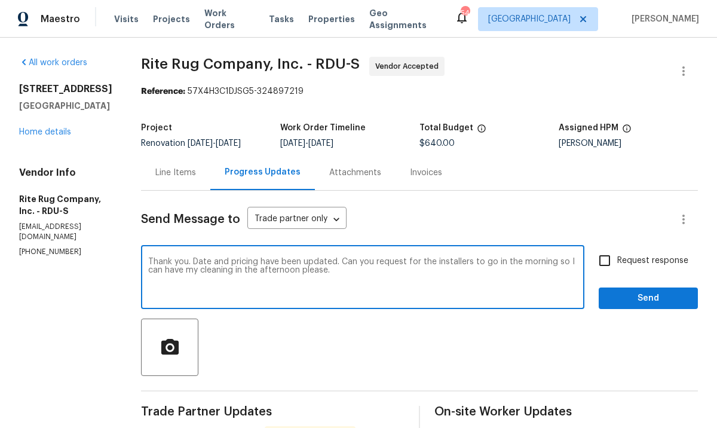
type textarea "Thank you. Date and pricing have been updated. Can you request for the installe…"
click at [673, 266] on span "Request response" at bounding box center [652, 260] width 71 height 13
click at [617, 266] on input "Request response" at bounding box center [604, 260] width 25 height 25
checkbox input "true"
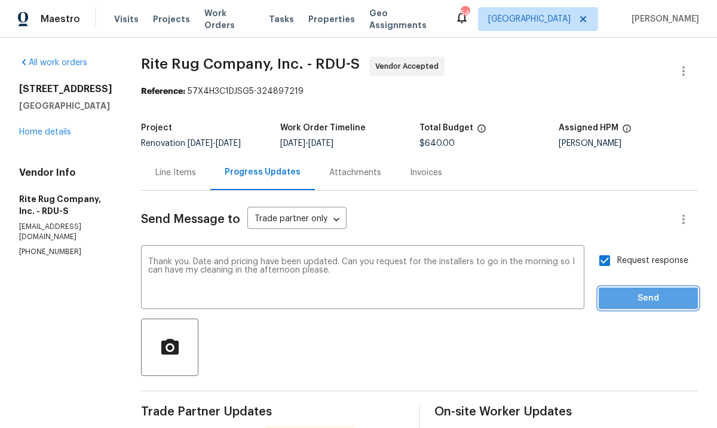
click at [653, 303] on span "Send" at bounding box center [648, 298] width 80 height 15
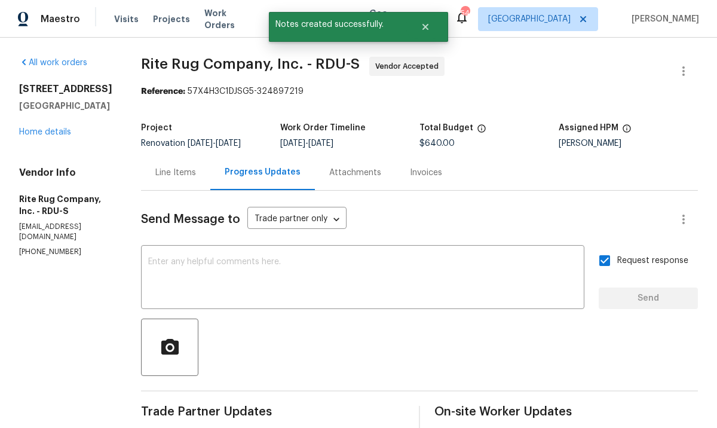
click at [67, 136] on div "[STREET_ADDRESS][PERSON_NAME] Home details" at bounding box center [65, 110] width 93 height 55
click at [66, 133] on link "Home details" at bounding box center [45, 132] width 52 height 8
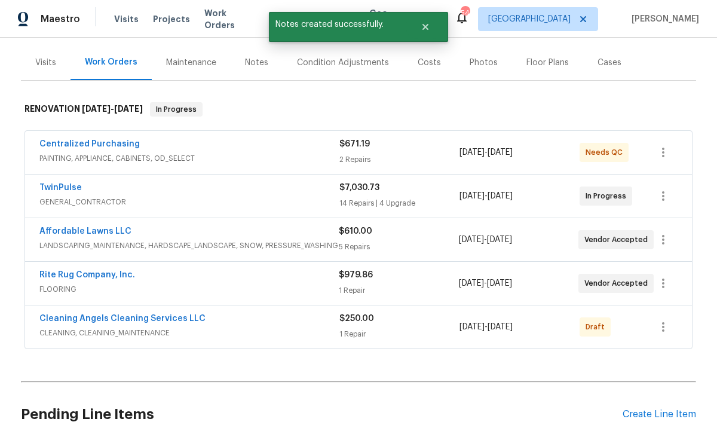
scroll to position [137, 0]
click at [120, 315] on link "Cleaning Angels Cleaning Services LLC" at bounding box center [122, 318] width 166 height 8
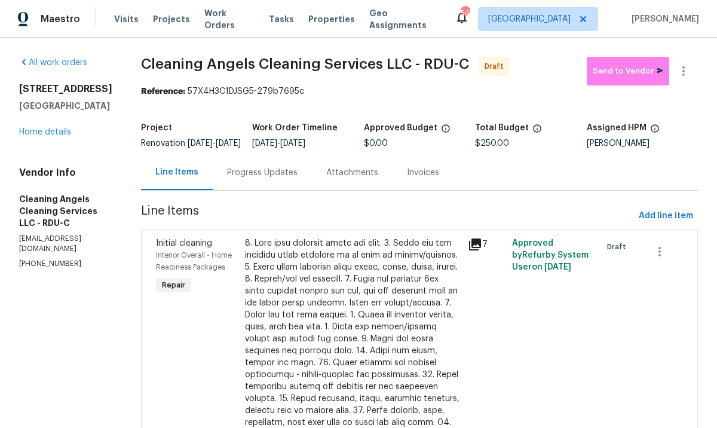
click at [291, 174] on div "Progress Updates" at bounding box center [262, 172] width 99 height 35
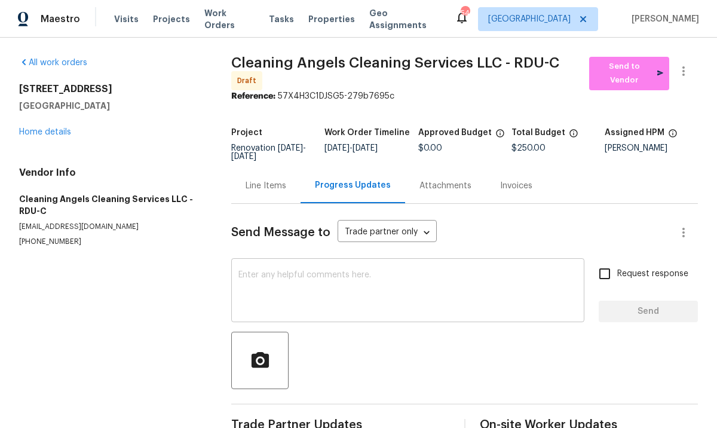
click at [280, 297] on textarea at bounding box center [407, 292] width 339 height 42
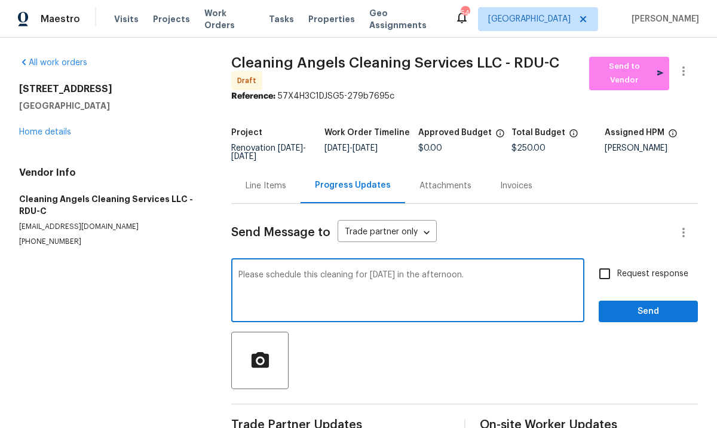
type textarea "Please schedule this cleaning for [DATE] in the afternoon."
click at [592, 274] on input "Request response" at bounding box center [604, 273] width 25 height 25
checkbox input "true"
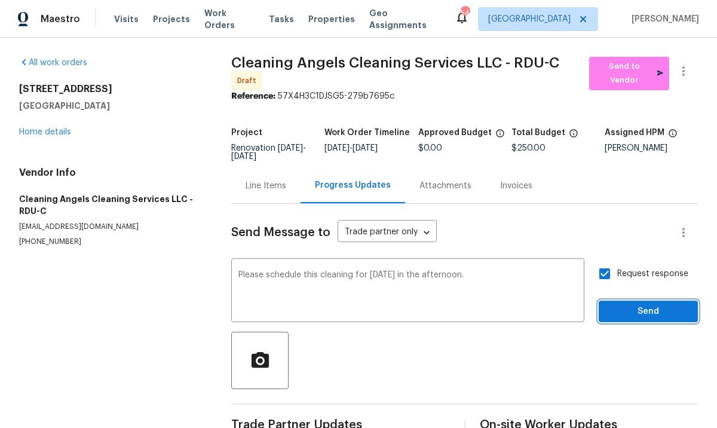
click at [608, 308] on span "Send" at bounding box center [648, 311] width 80 height 15
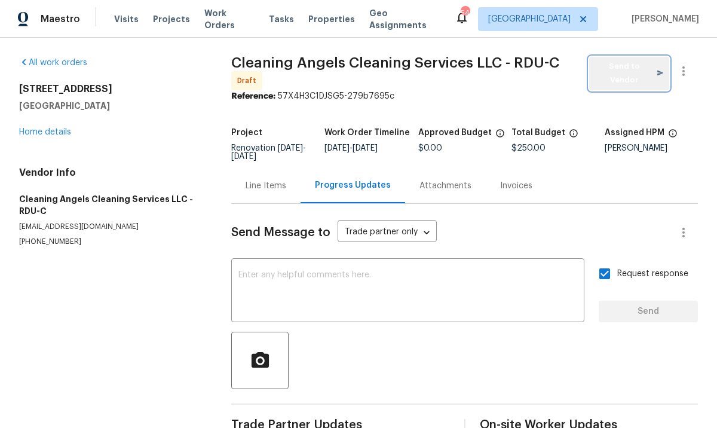
click at [628, 81] on span "Send to Vendor" at bounding box center [629, 73] width 68 height 27
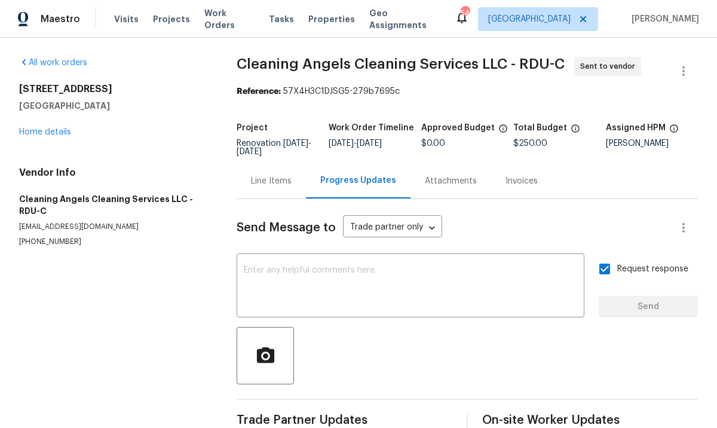
click at [265, 176] on div "Line Items" at bounding box center [271, 181] width 41 height 12
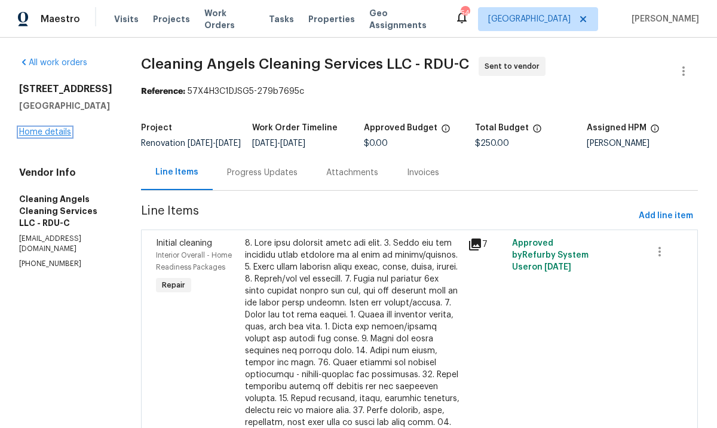
click at [35, 134] on link "Home details" at bounding box center [45, 132] width 52 height 8
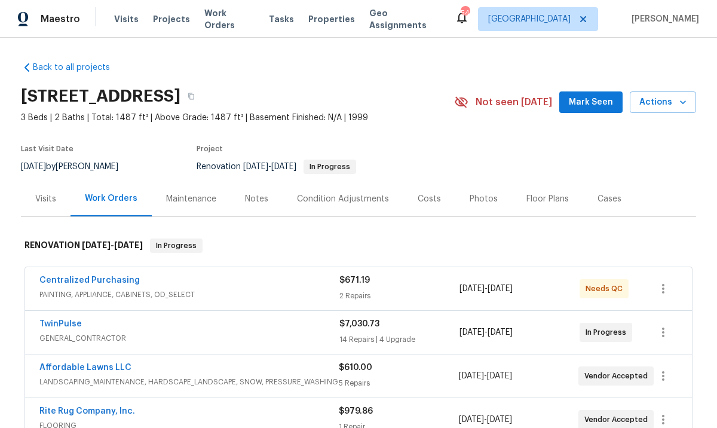
click at [254, 200] on div "Notes" at bounding box center [256, 199] width 23 height 12
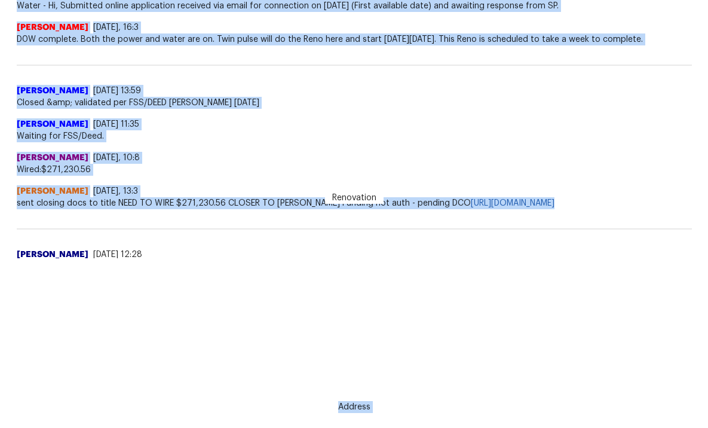
scroll to position [346, 0]
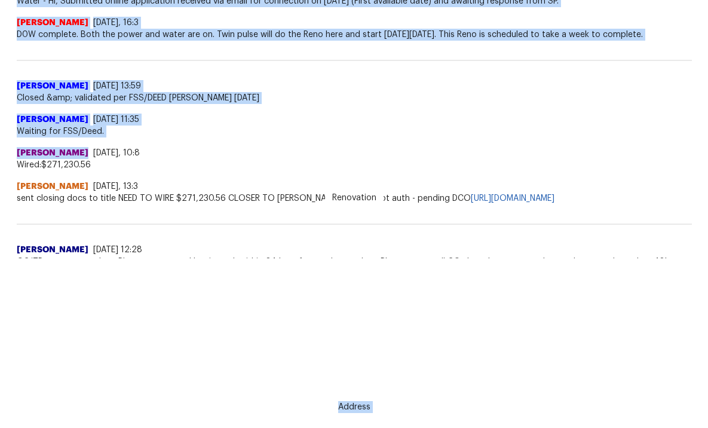
drag, startPoint x: 14, startPoint y: 233, endPoint x: 200, endPoint y: 142, distance: 207.0
click at [200, 142] on div "Renovation [PERSON_NAME] [DATE] 16:58 [PERSON_NAME] reached out and her contrac…" at bounding box center [354, 237] width 675 height 810
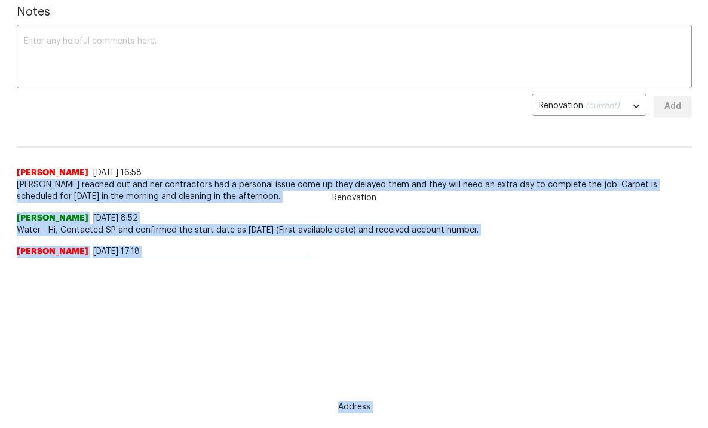
scroll to position [75, 0]
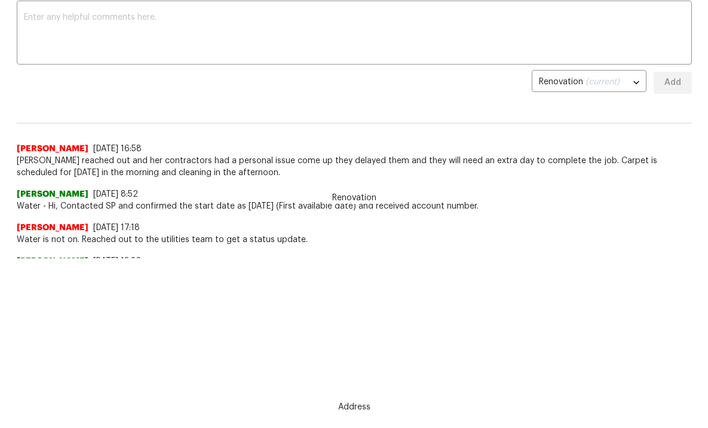
click at [223, 176] on span "[PERSON_NAME] reached out and her contractors had a personal issue come up they…" at bounding box center [354, 167] width 675 height 24
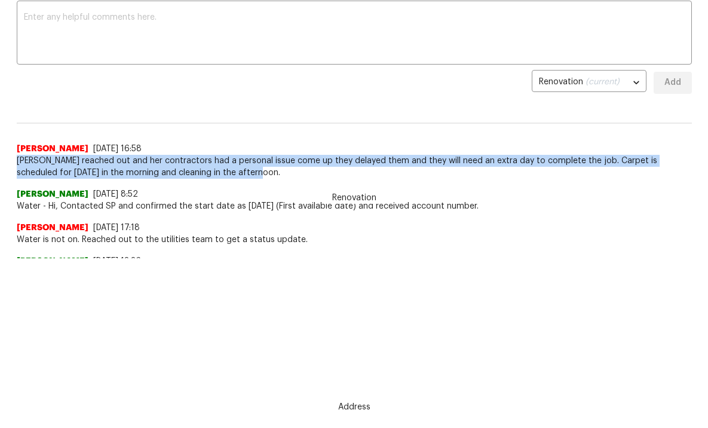
drag, startPoint x: 250, startPoint y: 173, endPoint x: 7, endPoint y: 163, distance: 243.3
click at [7, 163] on div "Back to all projects [STREET_ADDRESS] 3 Beds | 2 Baths | Total: 1487 ft² | Abov…" at bounding box center [354, 63] width 708 height 390
copy span "[PERSON_NAME] reached out and her contractors had a personal issue come up they…"
